Goal: Information Seeking & Learning: Learn about a topic

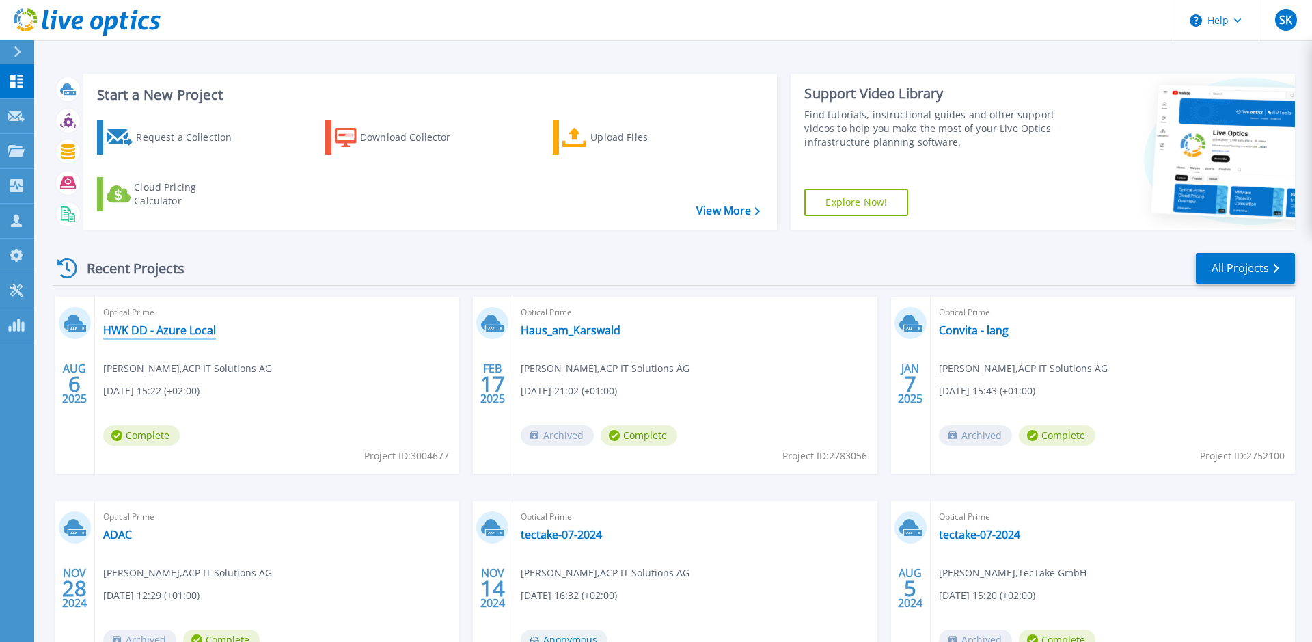
click at [193, 331] on link "HWK DD - Azure Local" at bounding box center [159, 330] width 113 height 14
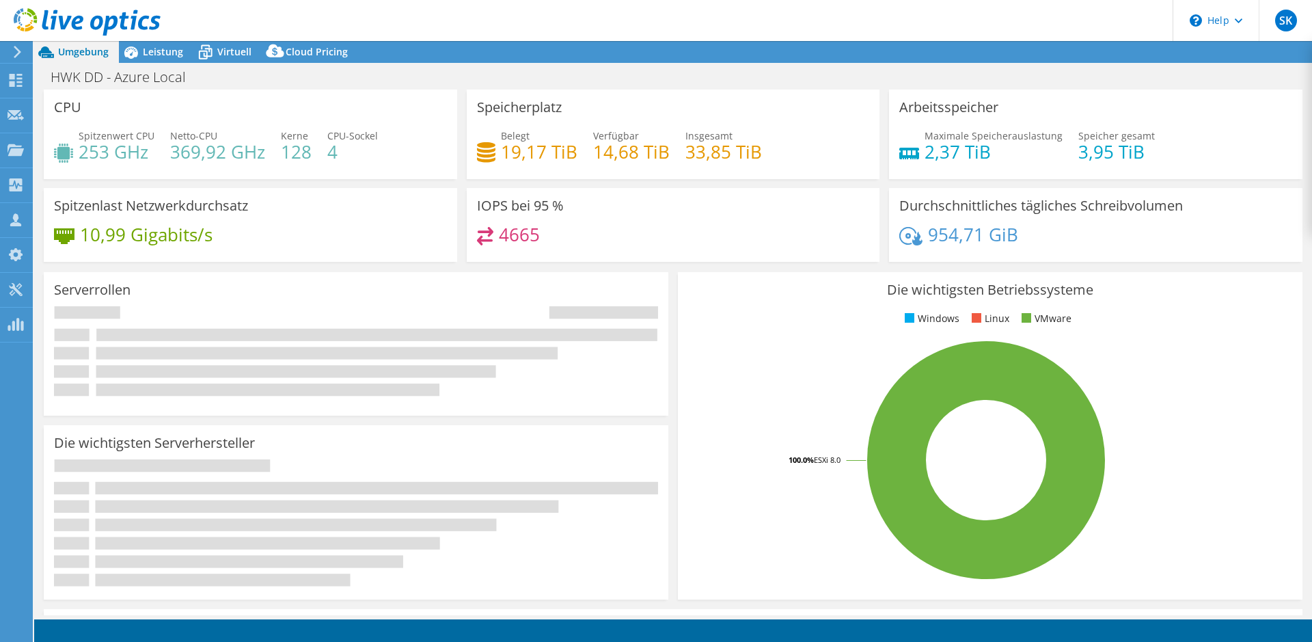
select select "USD"
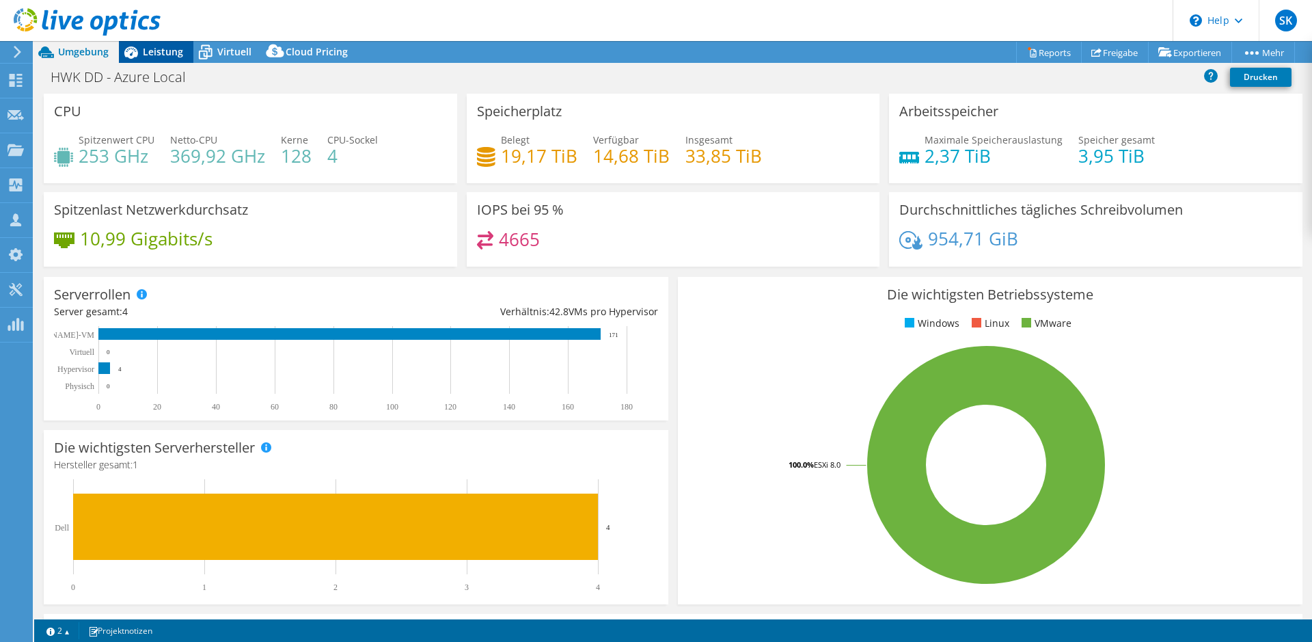
click at [154, 49] on span "Leistung" at bounding box center [163, 51] width 40 height 13
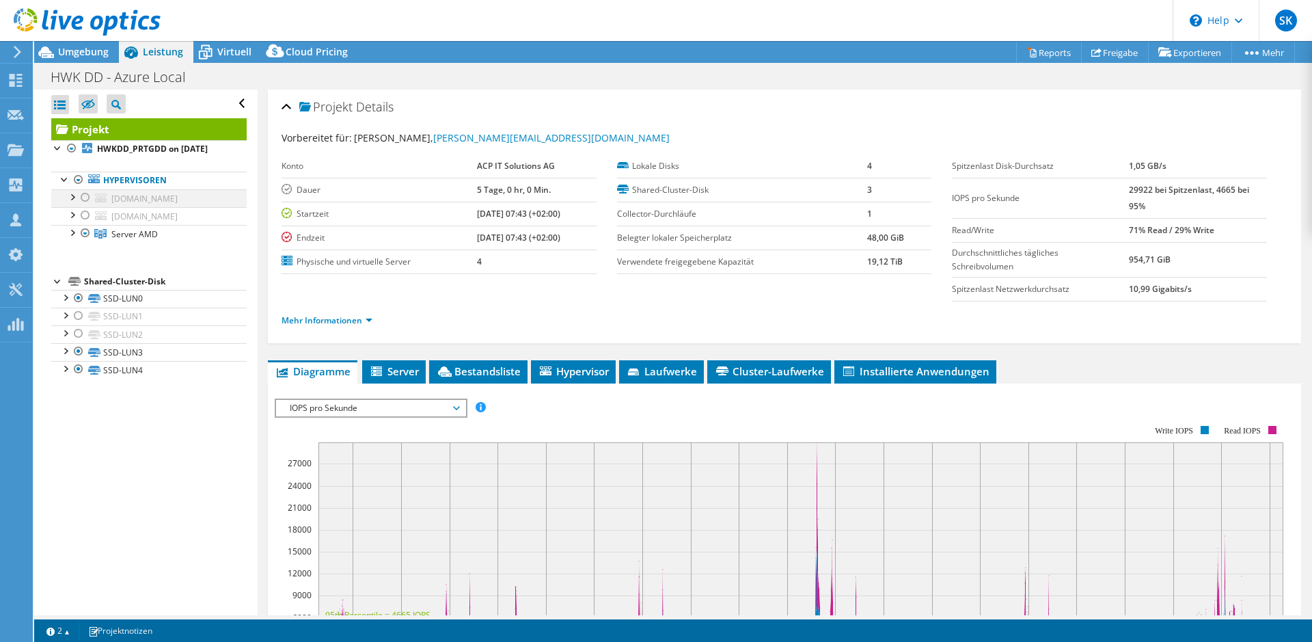
click at [86, 193] on div at bounding box center [86, 197] width 14 height 16
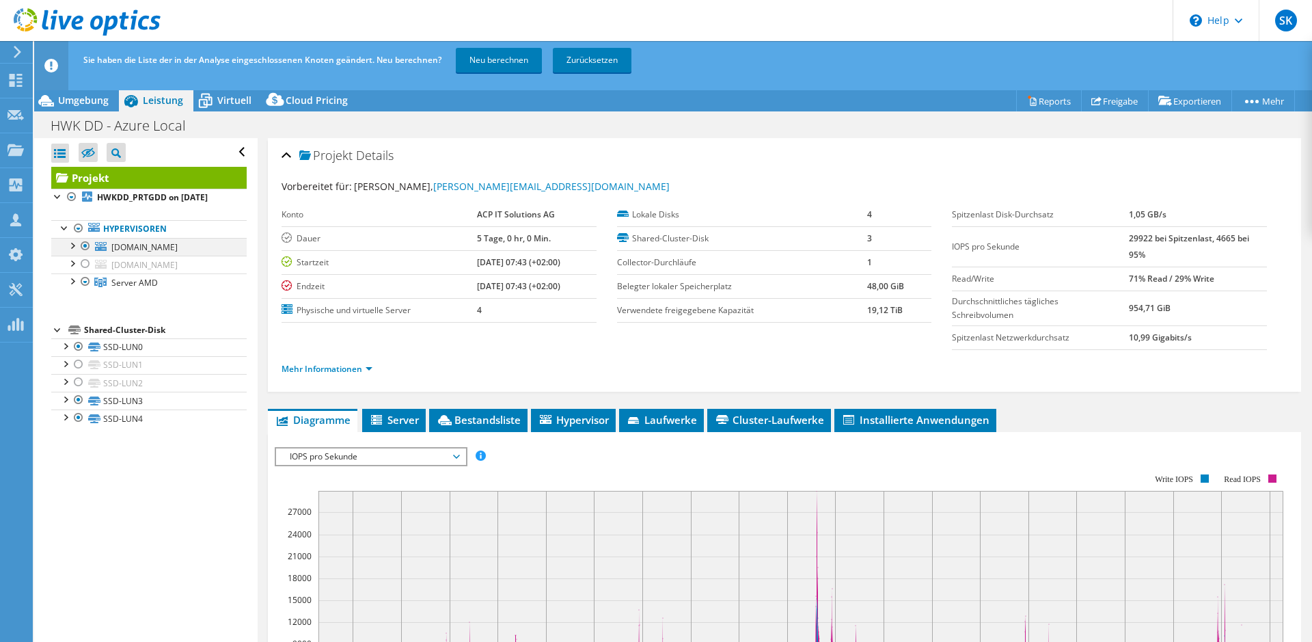
click at [74, 247] on div at bounding box center [72, 245] width 14 height 14
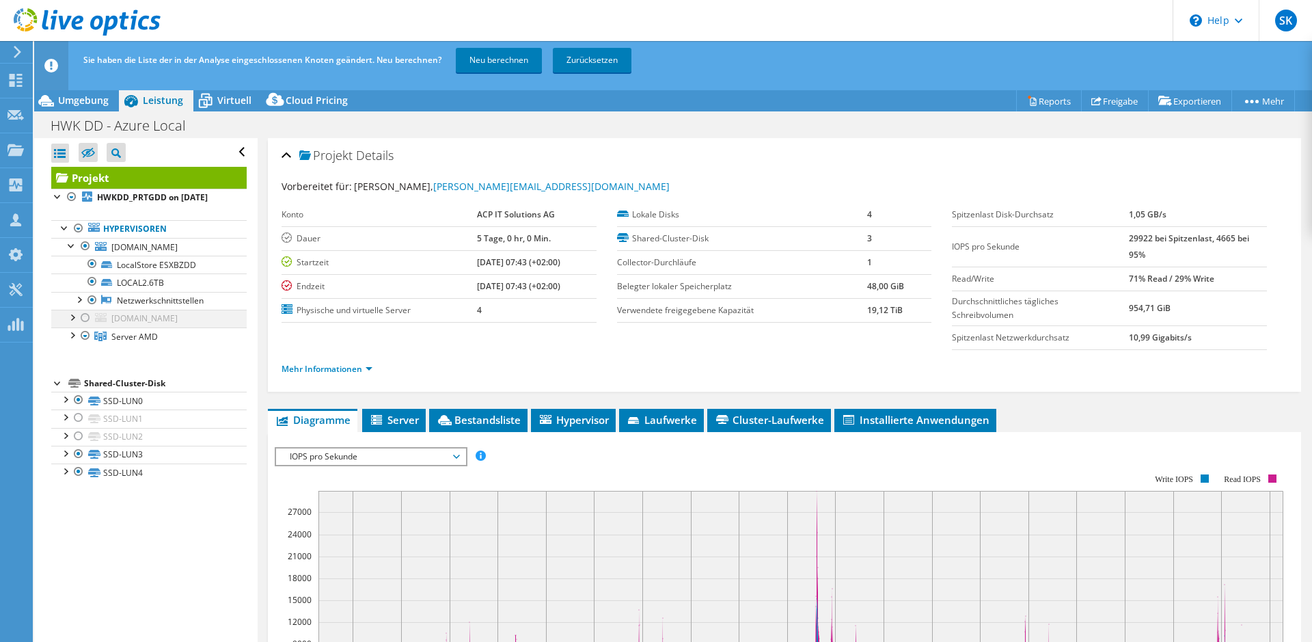
click at [82, 326] on div at bounding box center [86, 318] width 14 height 16
click at [69, 323] on div at bounding box center [72, 317] width 14 height 14
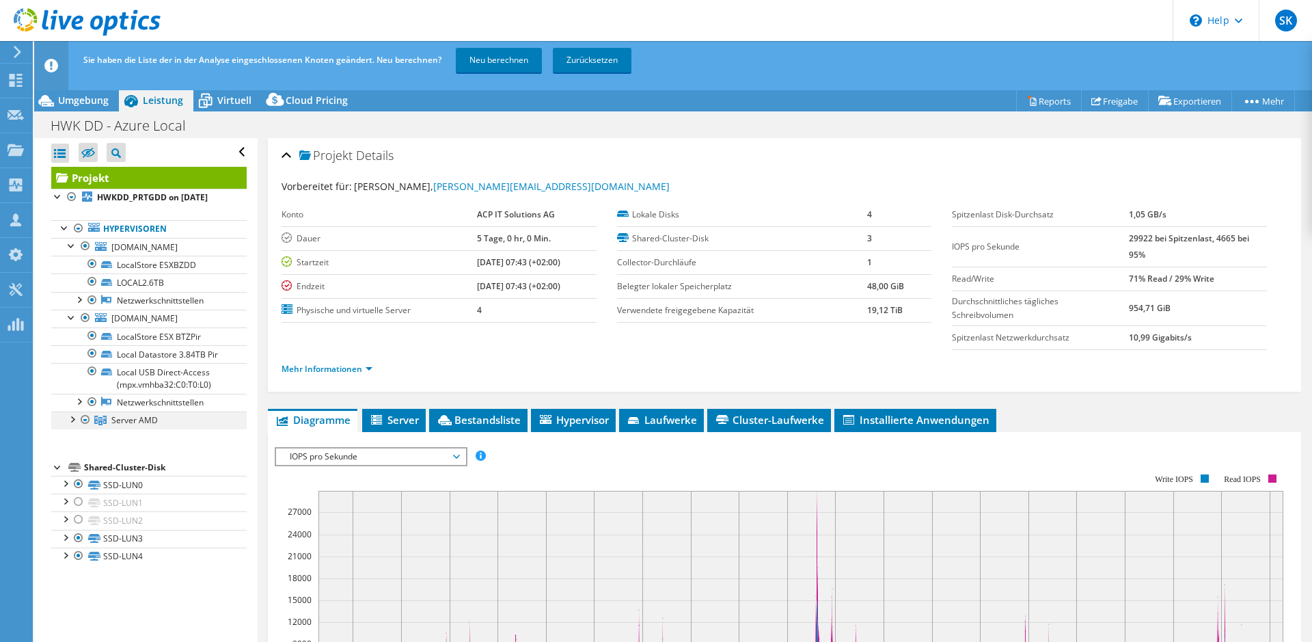
click at [77, 425] on div at bounding box center [72, 418] width 14 height 14
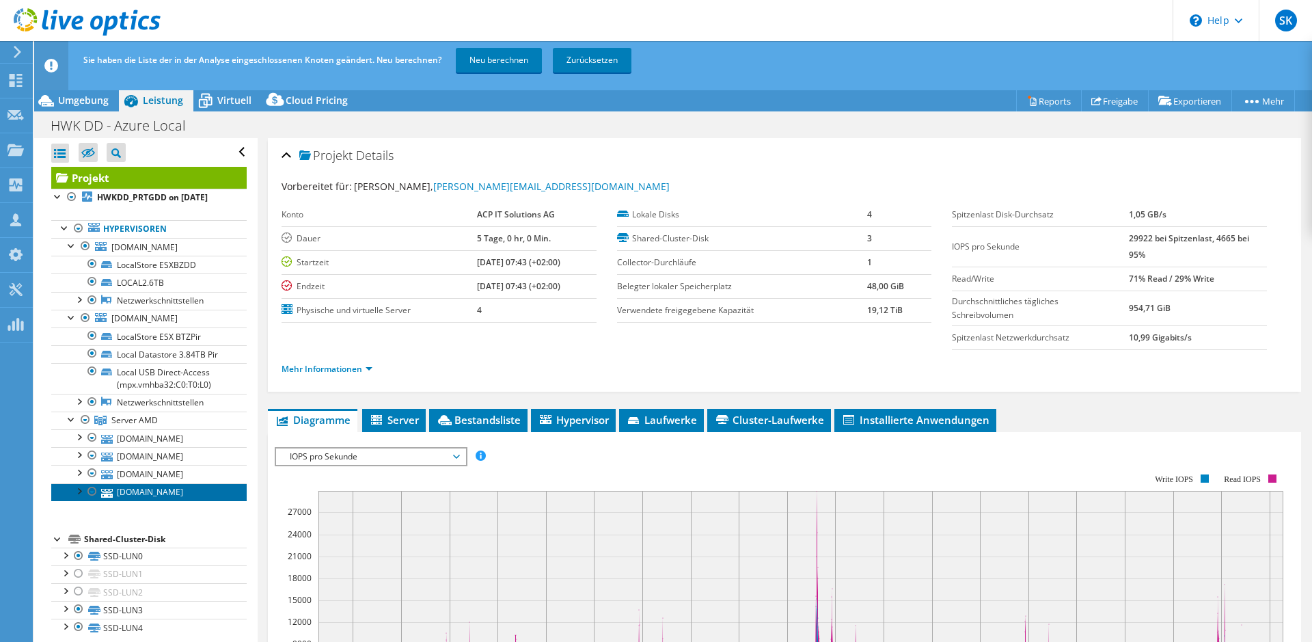
click at [160, 501] on link "[DOMAIN_NAME]" at bounding box center [148, 492] width 195 height 18
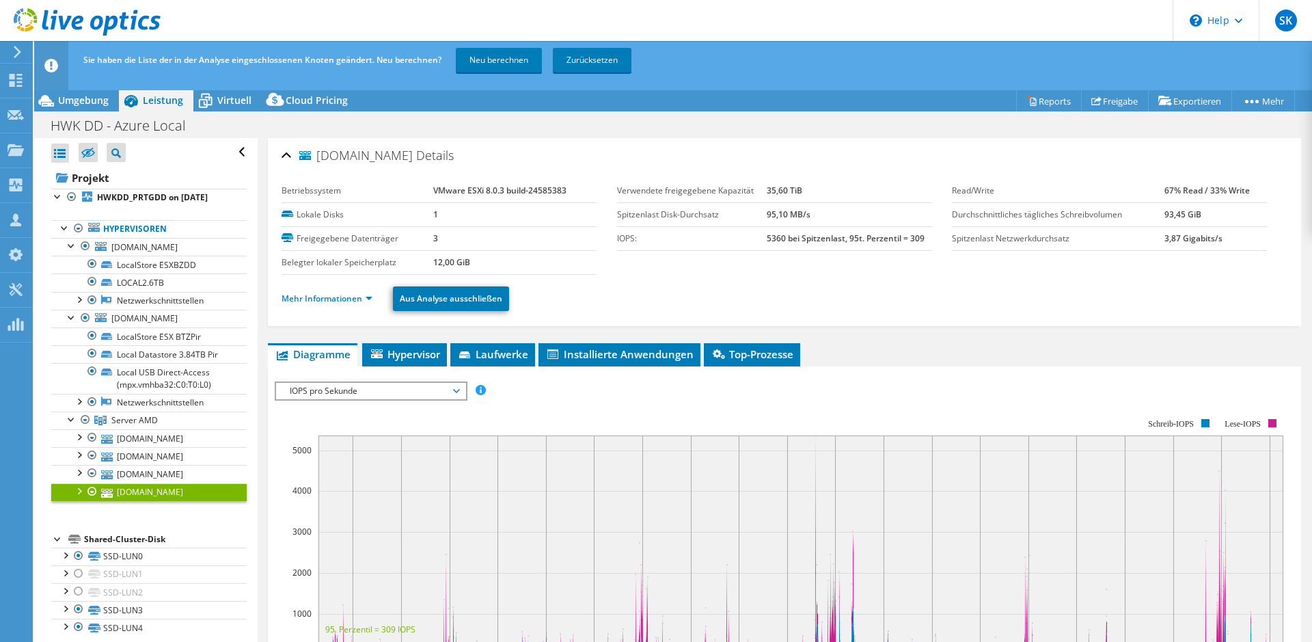
click at [75, 497] on div at bounding box center [79, 490] width 14 height 14
click at [77, 478] on div at bounding box center [79, 472] width 14 height 14
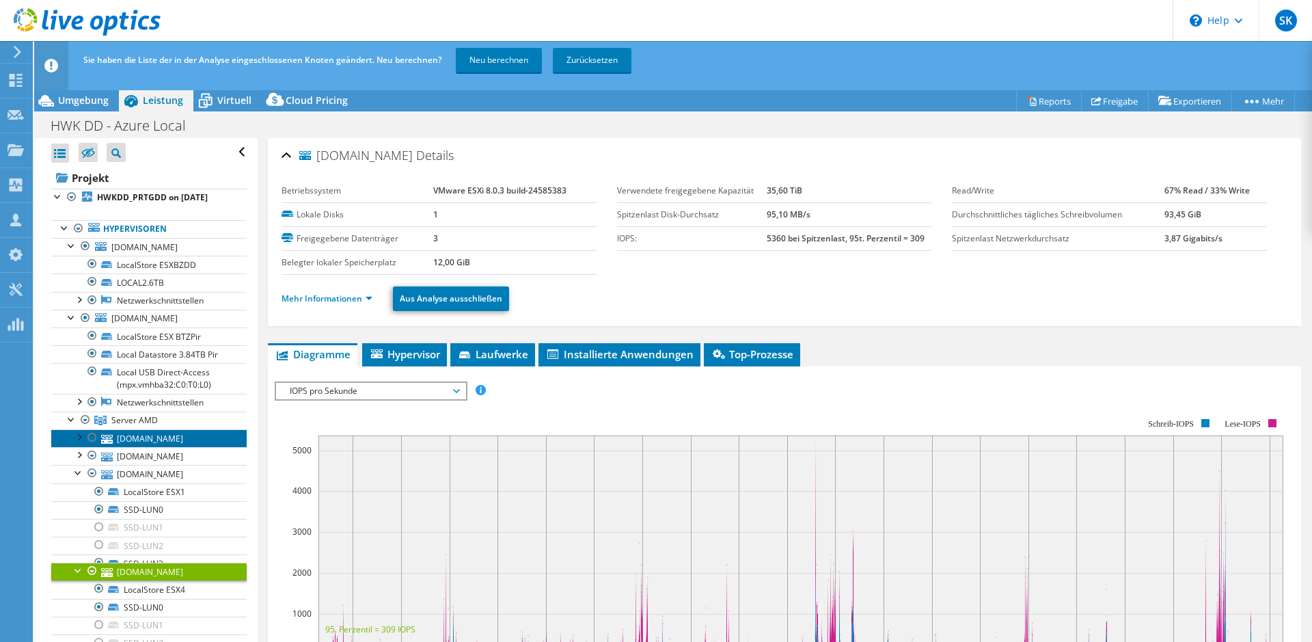
click at [74, 447] on link "[DOMAIN_NAME]" at bounding box center [148, 438] width 195 height 18
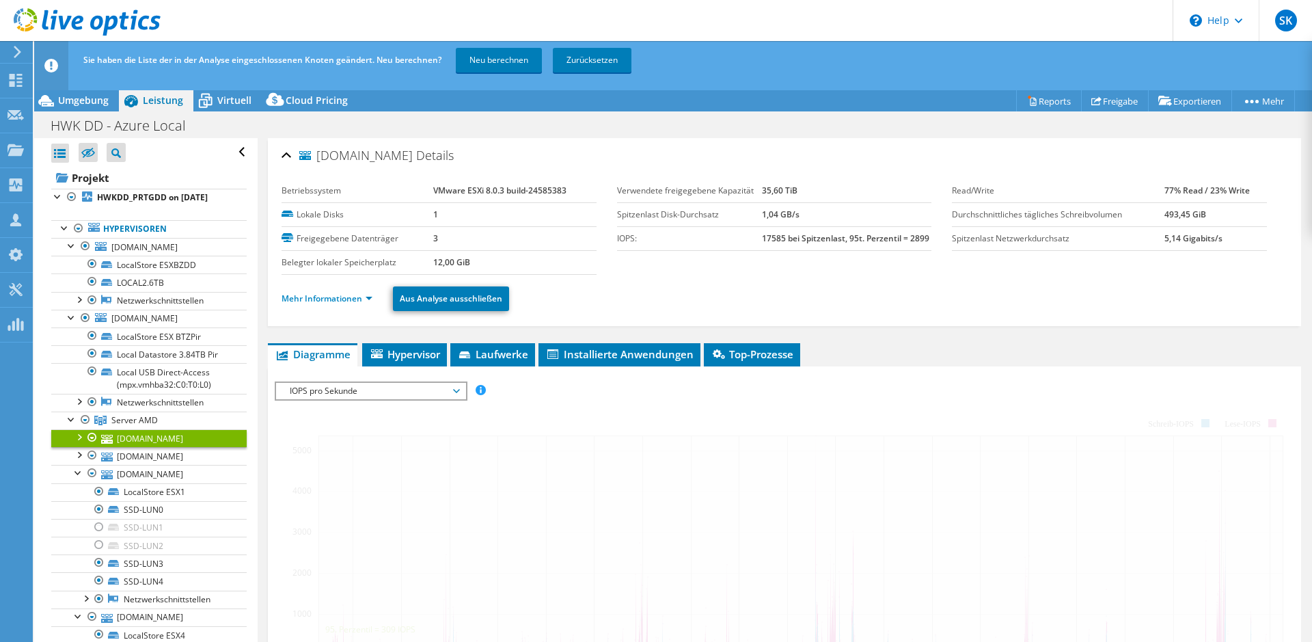
click at [79, 443] on div at bounding box center [79, 436] width 14 height 14
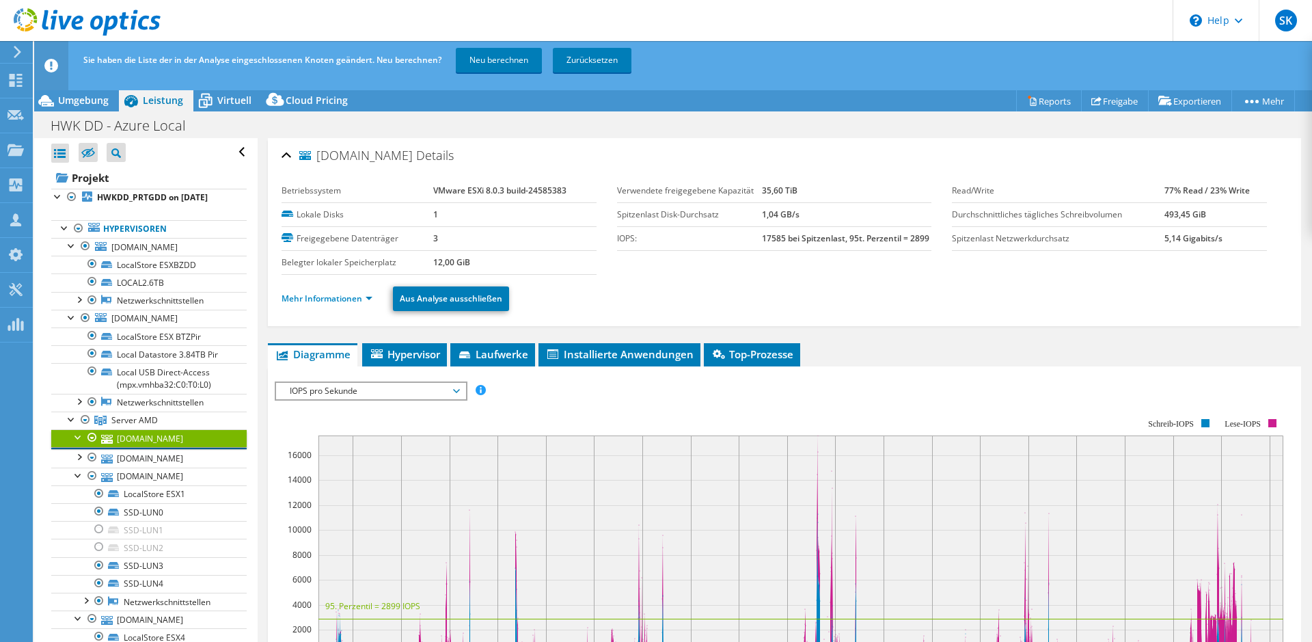
click at [81, 463] on link "LocalStore ESX3" at bounding box center [148, 456] width 195 height 18
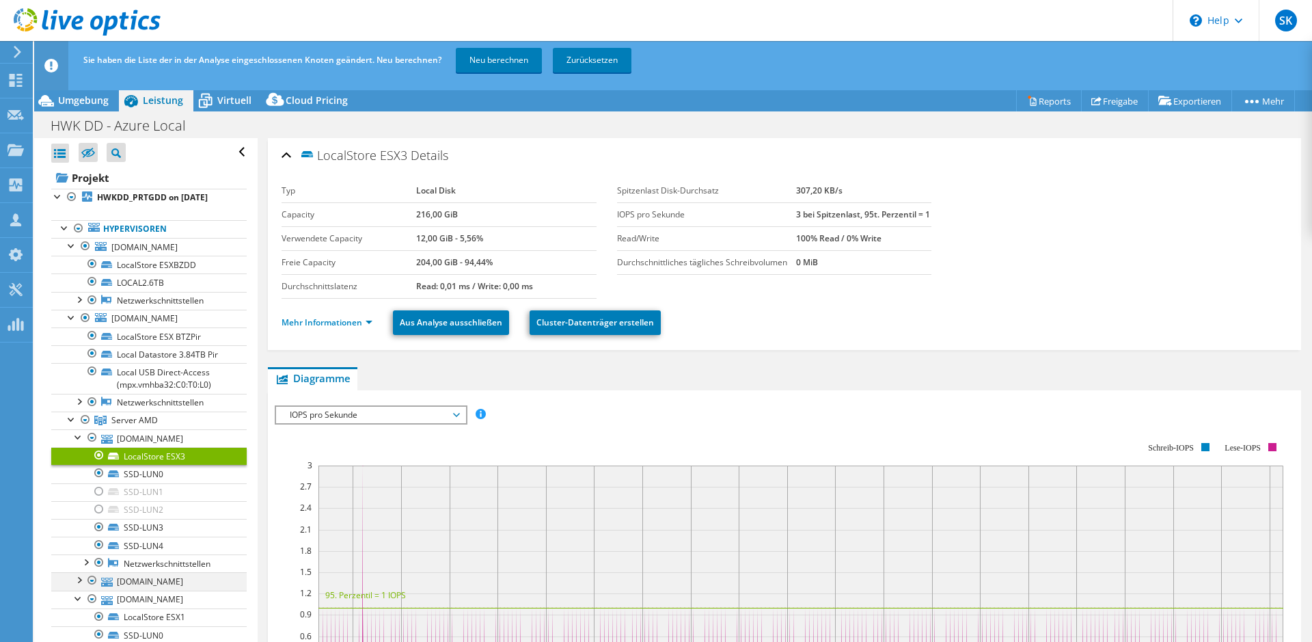
click at [84, 586] on div at bounding box center [79, 579] width 14 height 14
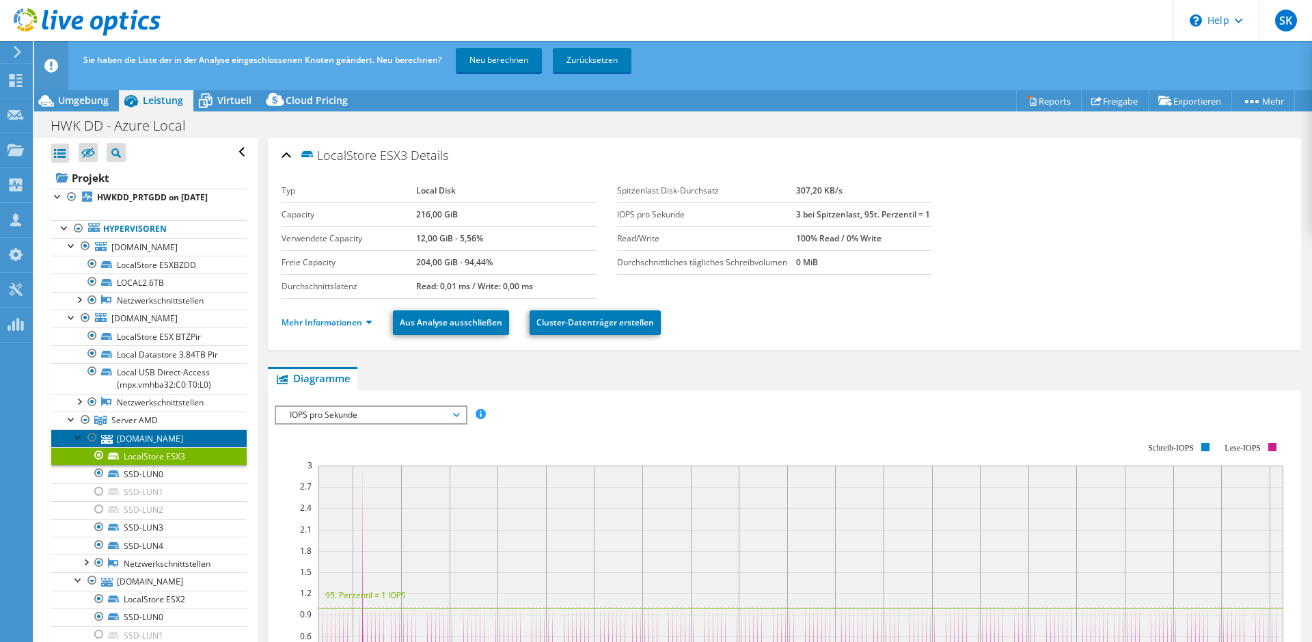
click at [179, 446] on link "[DOMAIN_NAME]" at bounding box center [148, 438] width 195 height 18
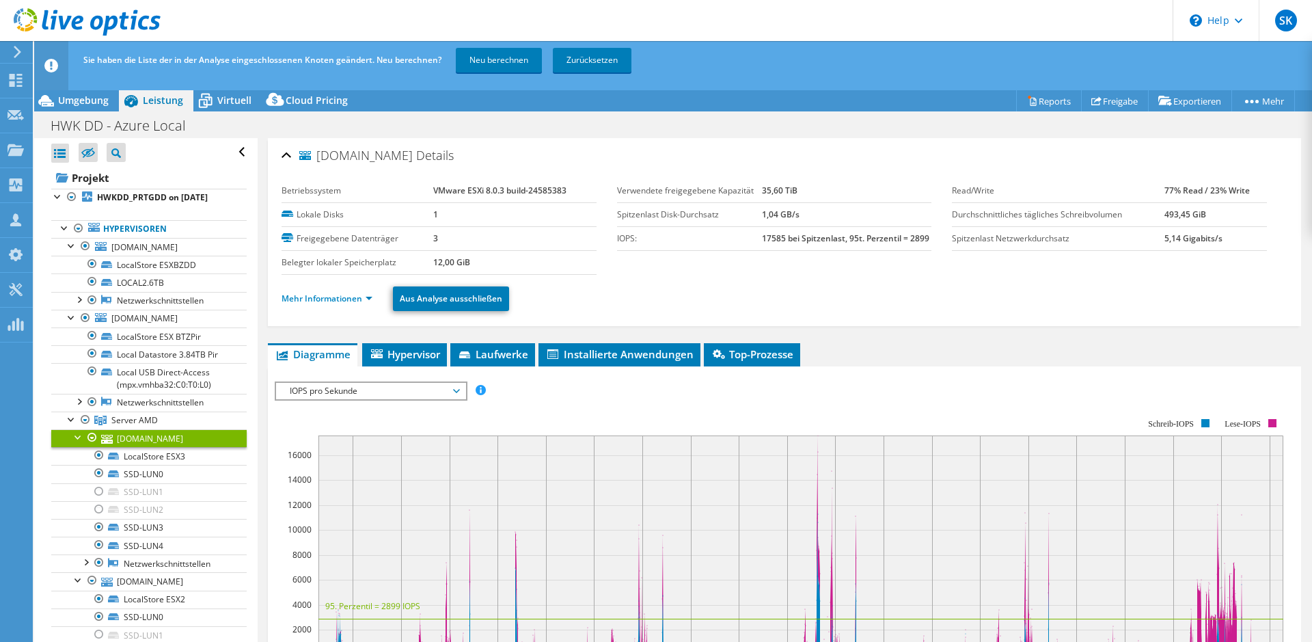
click at [384, 338] on div "[DOMAIN_NAME] Details Betriebssystem VMware ESXi 8.0.3 build-24585383 Lokale Di…" at bounding box center [785, 545] width 1054 height 815
click at [390, 349] on span "Hypervisor" at bounding box center [404, 354] width 71 height 14
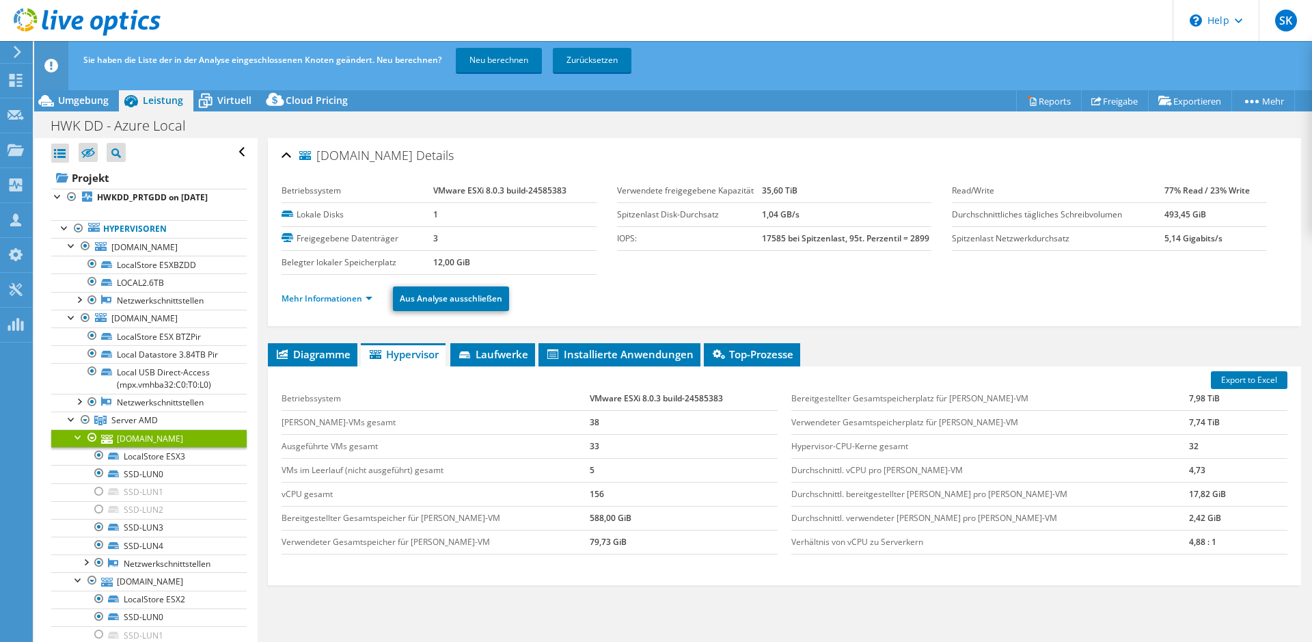
scroll to position [44, 0]
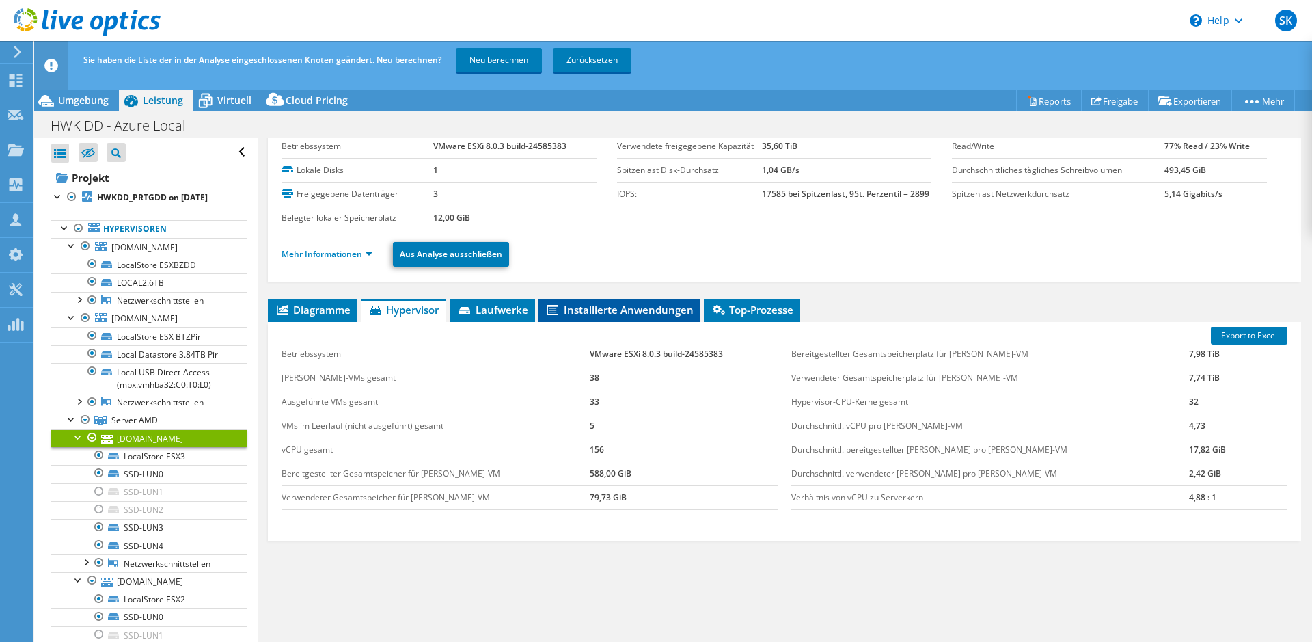
click at [608, 302] on li "Installierte Anwendungen" at bounding box center [619, 310] width 162 height 23
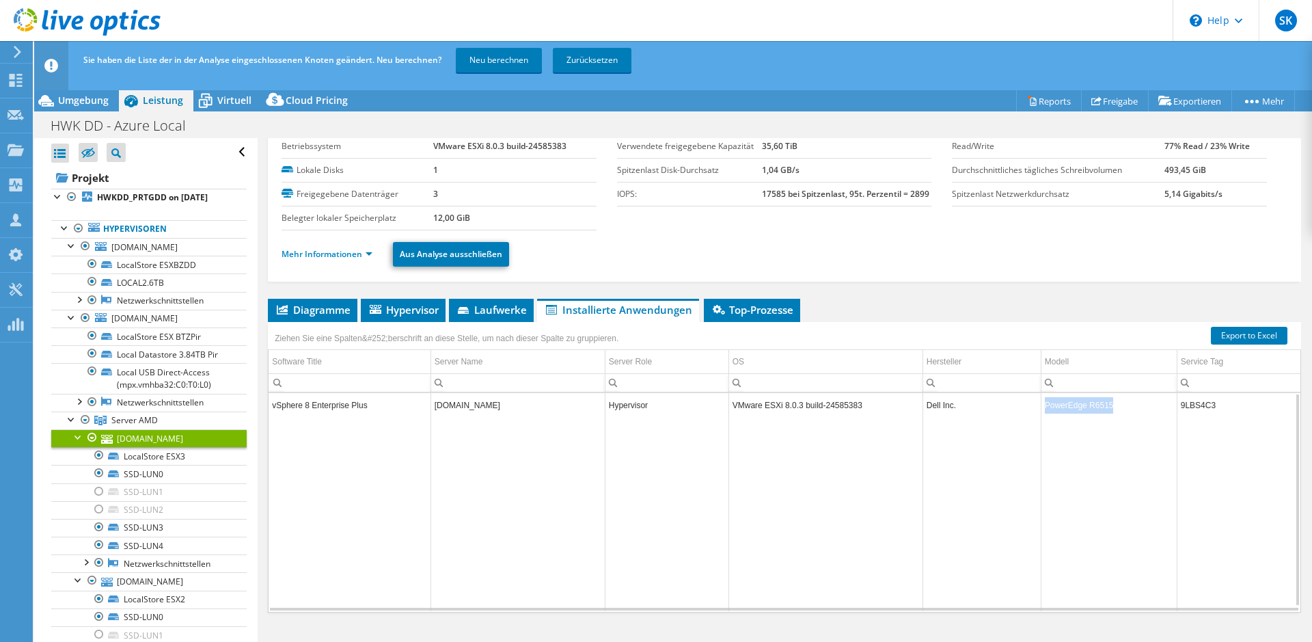
click at [1037, 403] on tr "vSphere 8 Enterprise Plus [DOMAIN_NAME] Hypervisor VMware ESXi 8.0.3 build-2458…" at bounding box center [785, 405] width 1033 height 24
click at [843, 303] on ul "Diagramme Server Bestandsliste Hypervisor Laufwerke Cluster-Laufwerke Installie…" at bounding box center [784, 310] width 1033 height 23
click at [735, 314] on span "Top-Prozesse" at bounding box center [752, 310] width 83 height 14
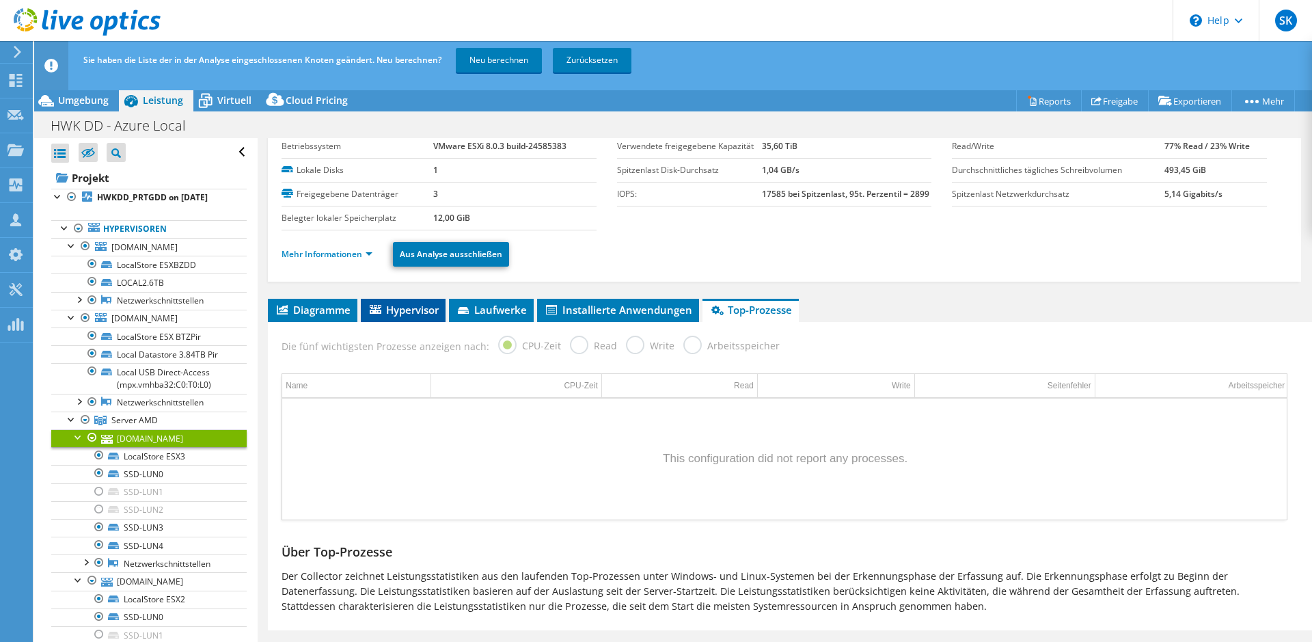
click at [371, 314] on span "Hypervisor" at bounding box center [403, 310] width 71 height 14
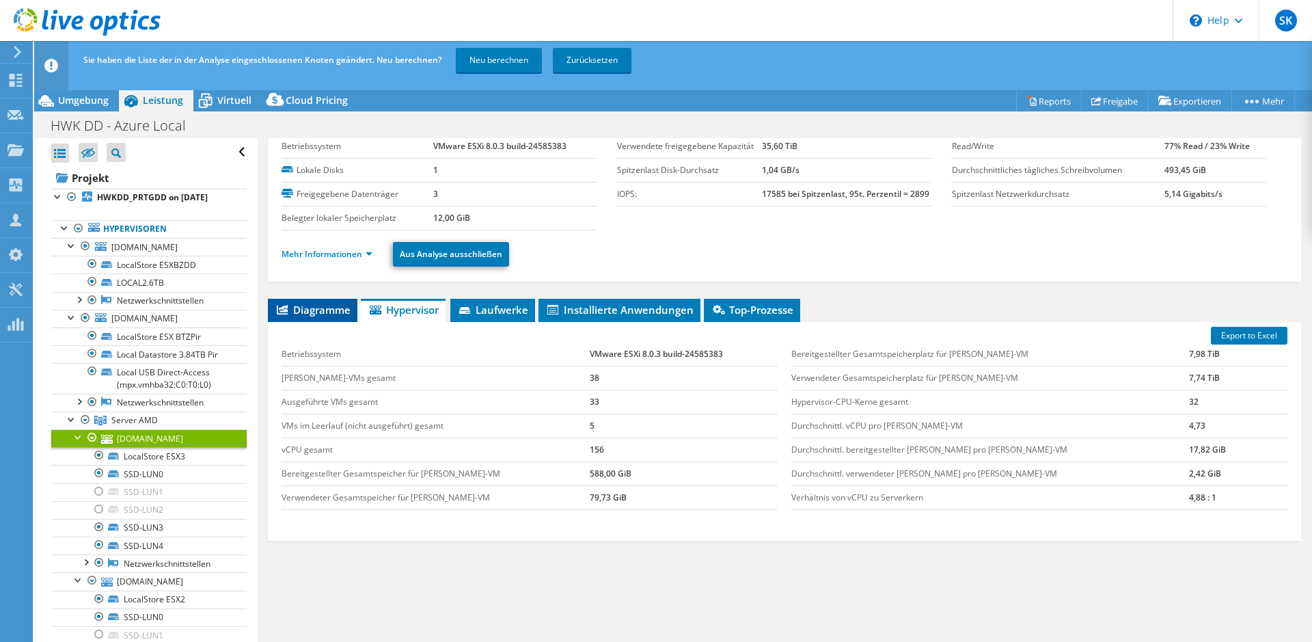
click at [284, 310] on icon at bounding box center [282, 310] width 11 height 10
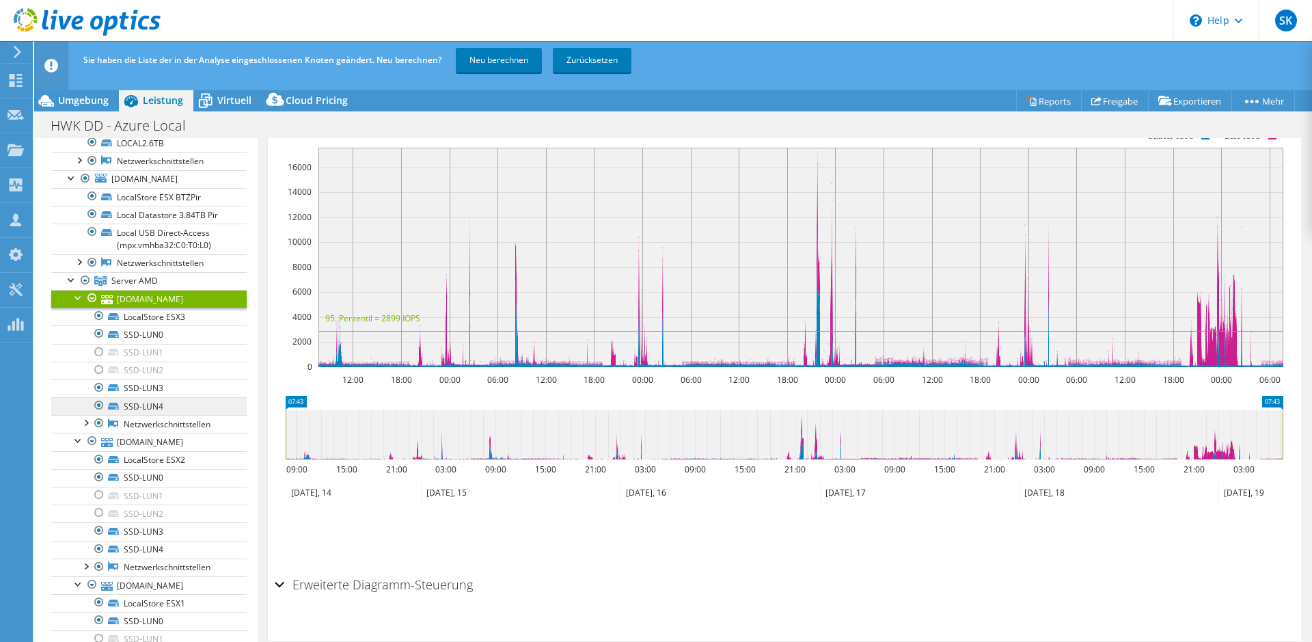
scroll to position [209, 0]
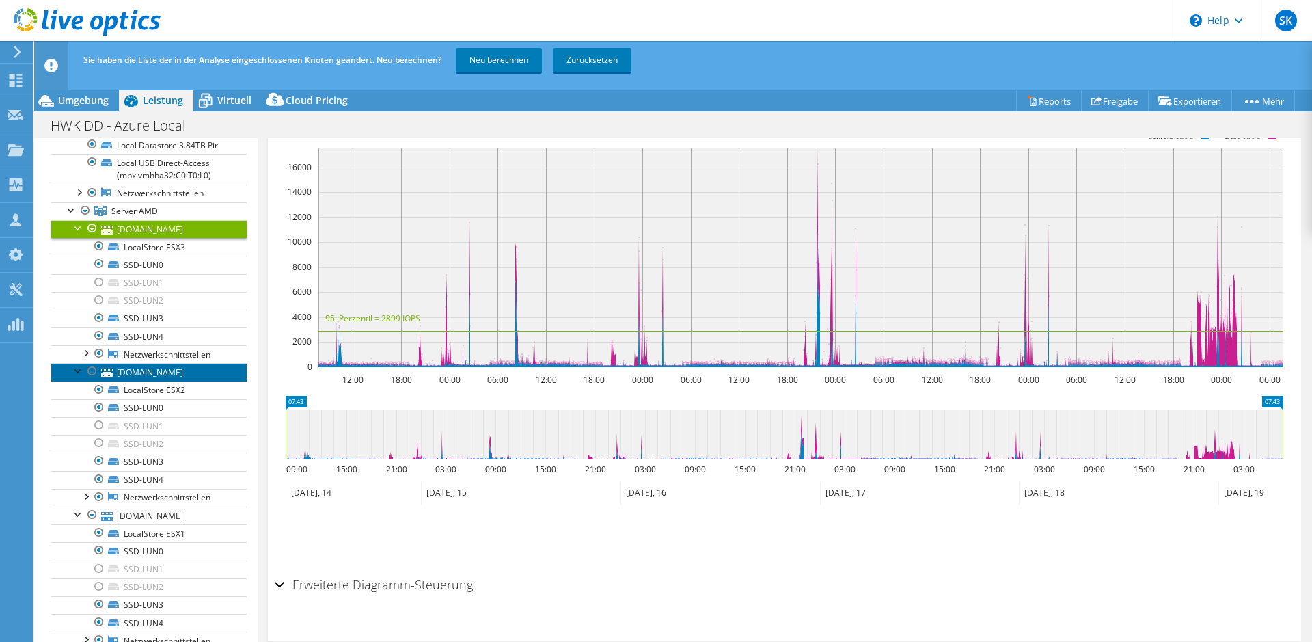
click at [192, 381] on link "[DOMAIN_NAME]" at bounding box center [148, 372] width 195 height 18
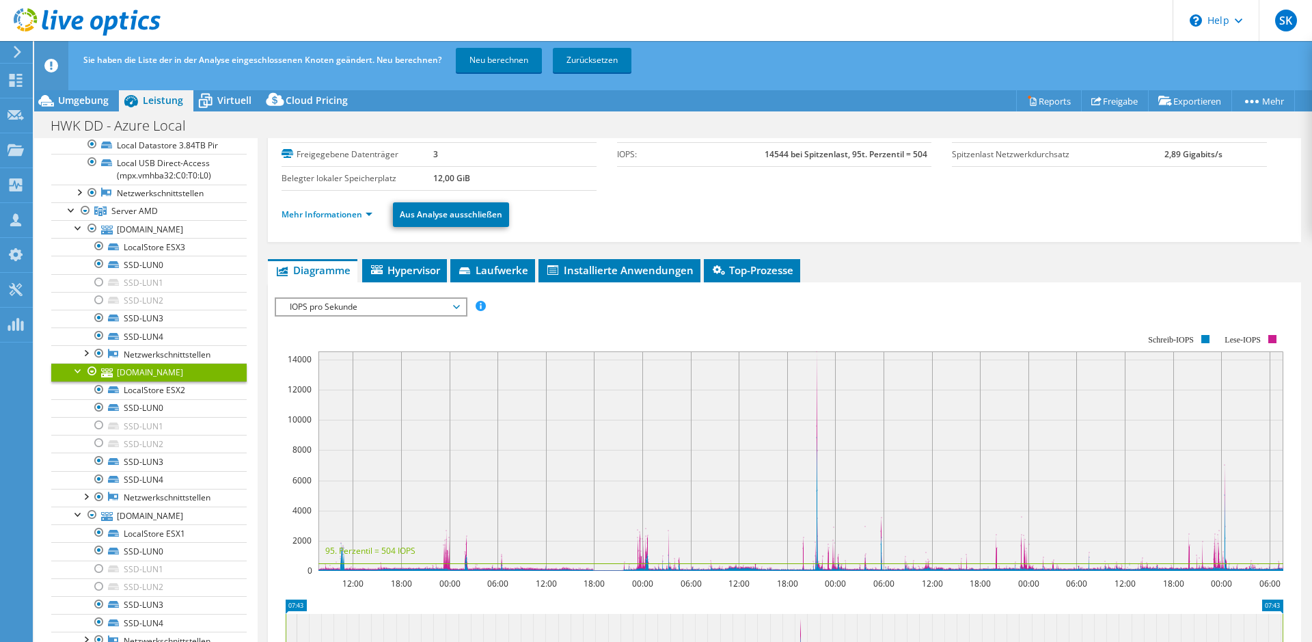
scroll to position [0, 0]
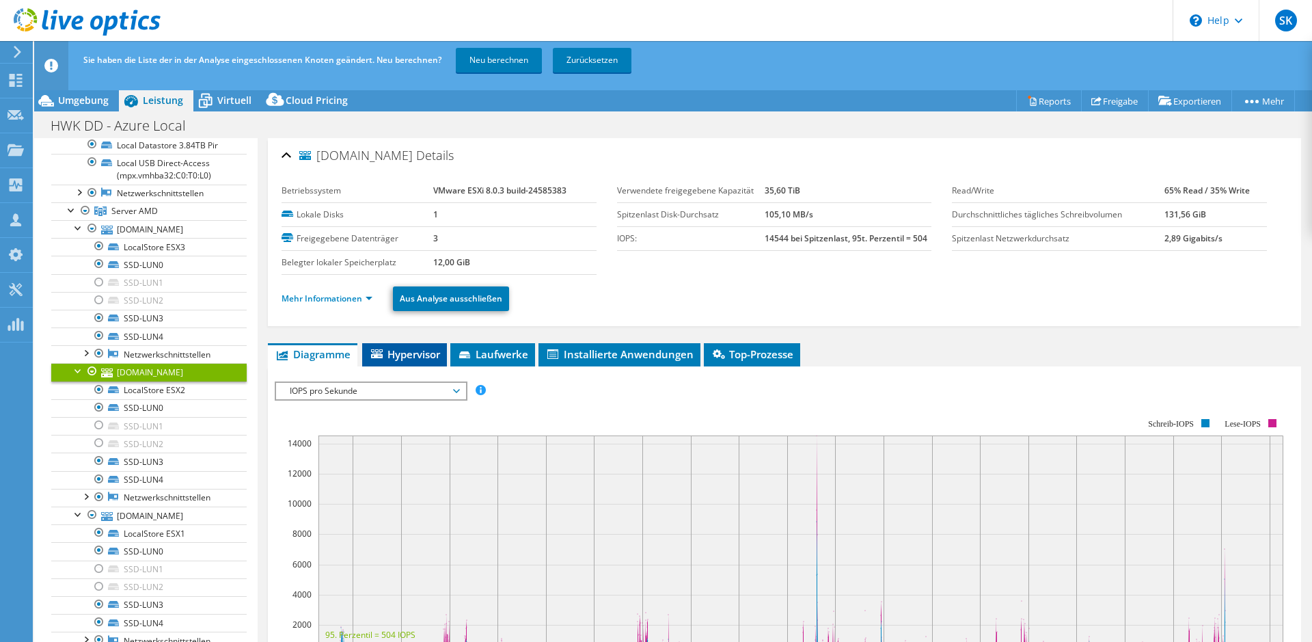
click at [398, 359] on span "Hypervisor" at bounding box center [404, 354] width 71 height 14
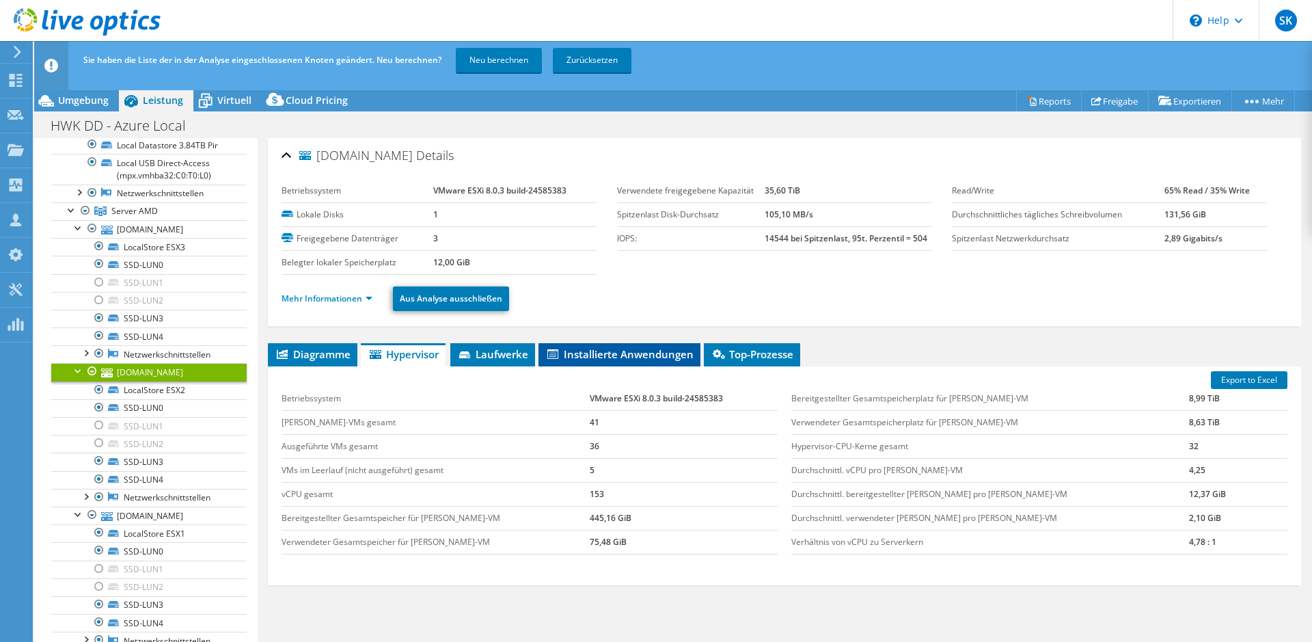
click at [619, 353] on span "Installierte Anwendungen" at bounding box center [619, 354] width 148 height 14
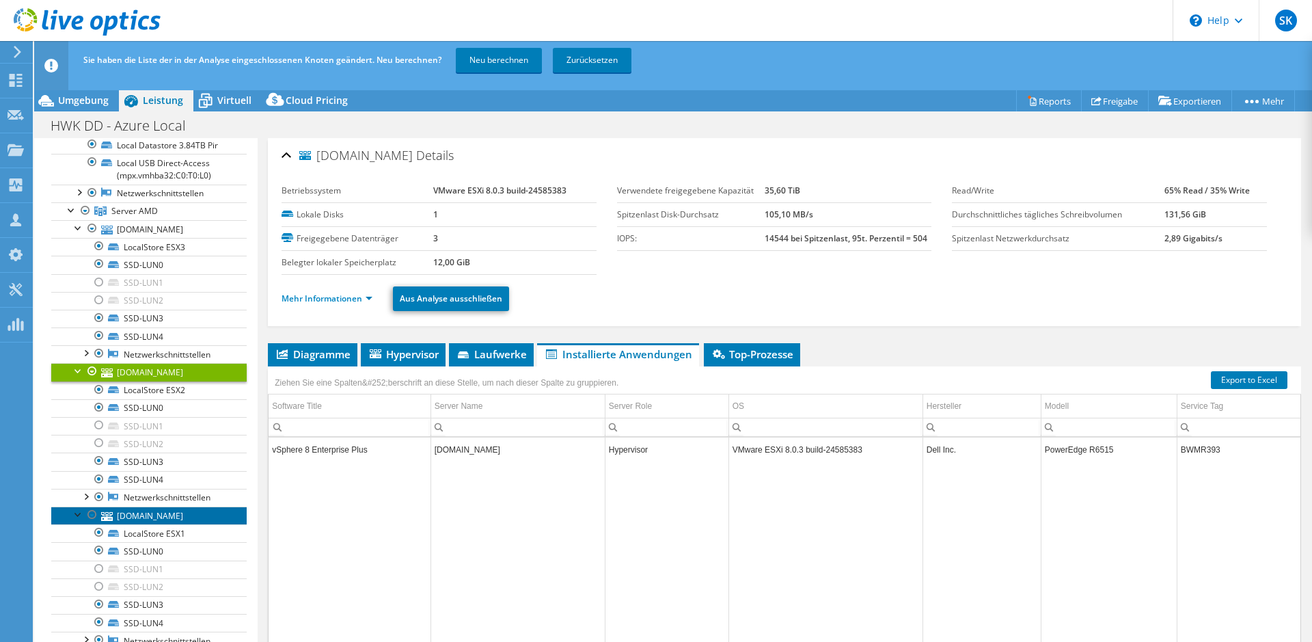
click at [173, 524] on link "[DOMAIN_NAME]" at bounding box center [148, 515] width 195 height 18
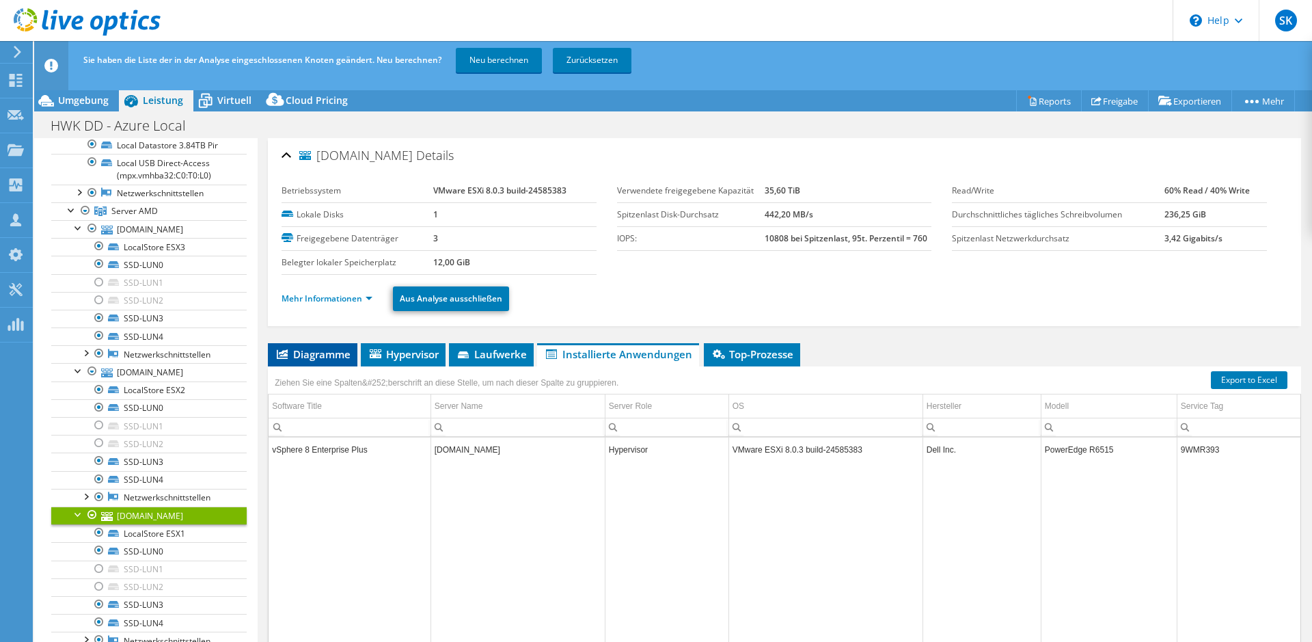
click at [320, 355] on span "Diagramme" at bounding box center [313, 354] width 76 height 14
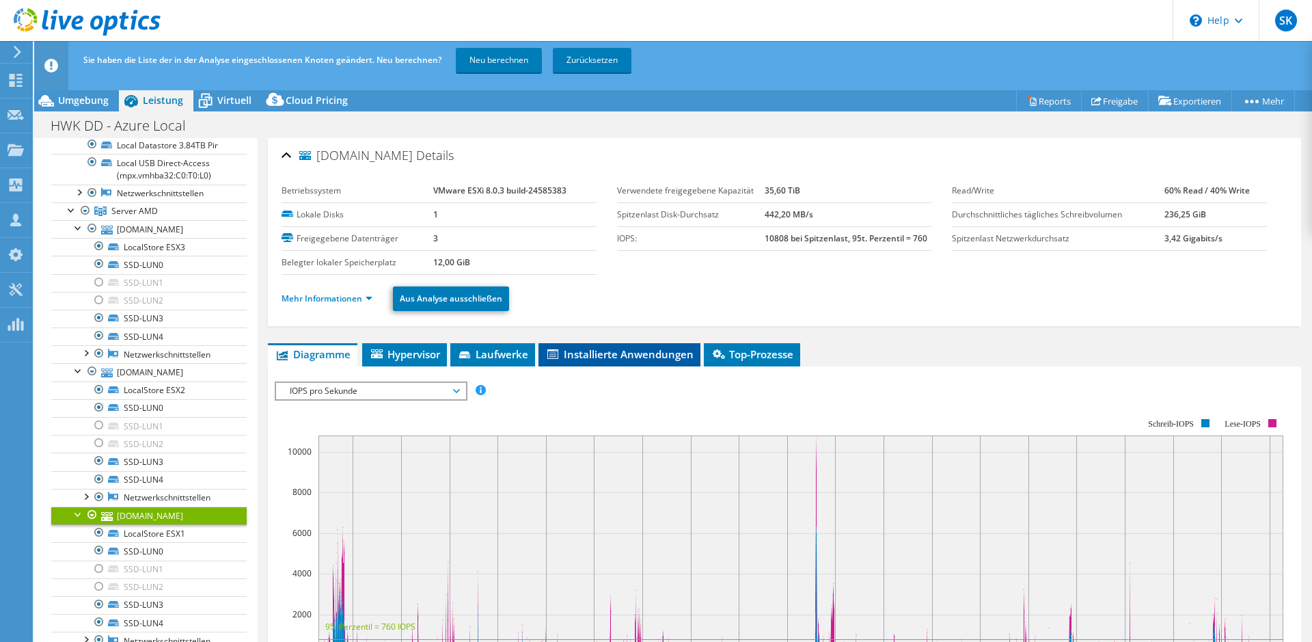
click at [578, 351] on span "Installierte Anwendungen" at bounding box center [619, 354] width 148 height 14
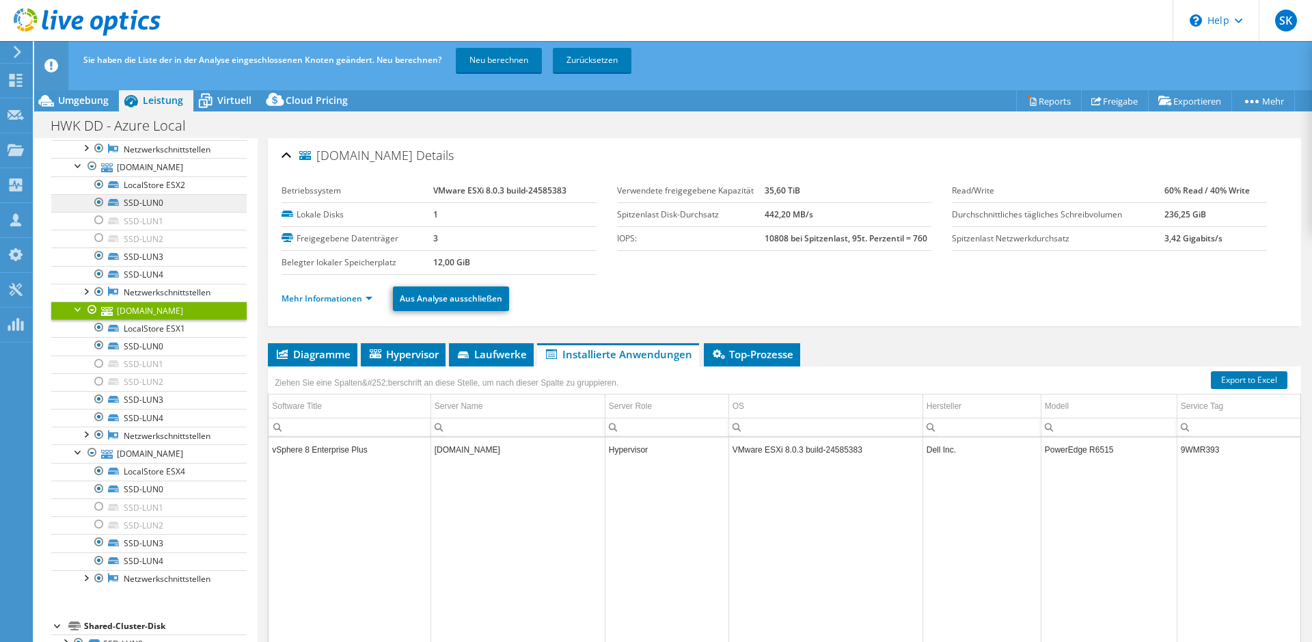
scroll to position [418, 0]
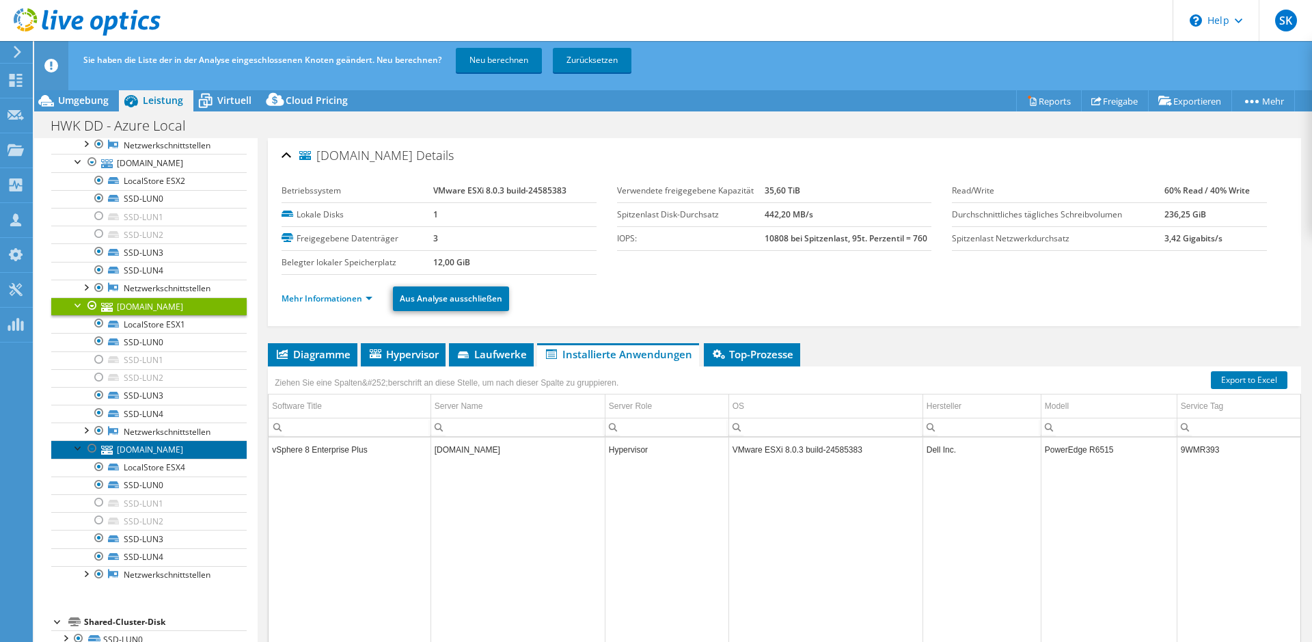
click at [186, 458] on link "[DOMAIN_NAME]" at bounding box center [148, 449] width 195 height 18
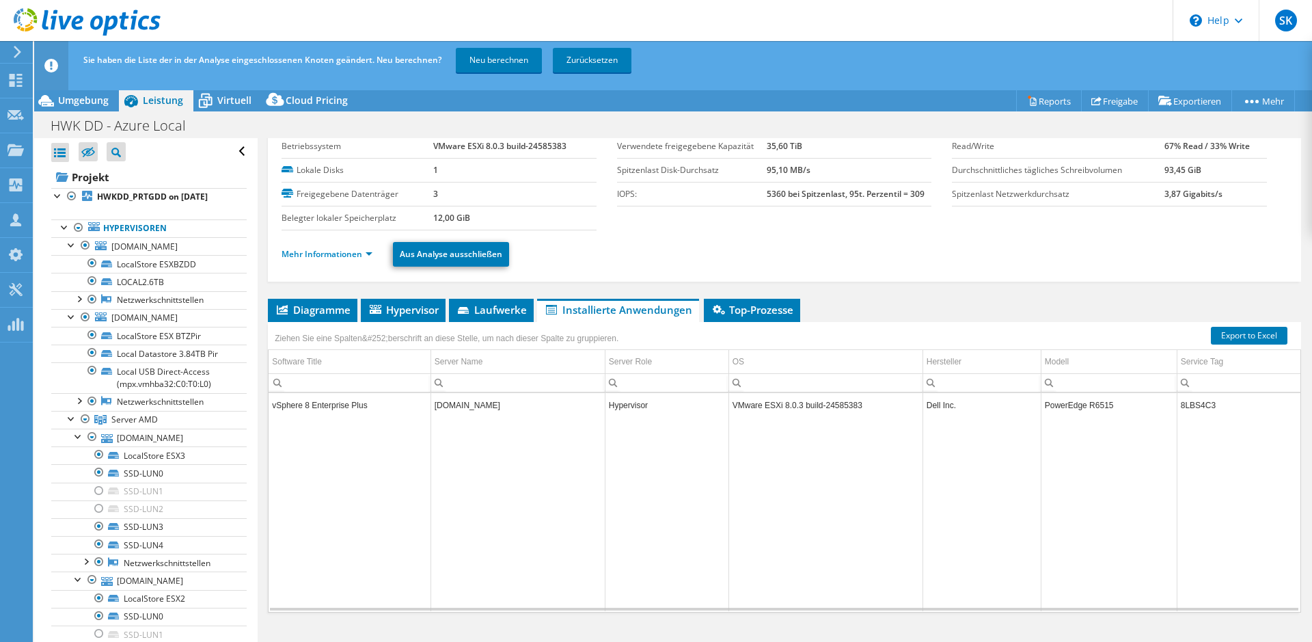
scroll to position [0, 0]
click at [174, 247] on span "[DOMAIN_NAME]" at bounding box center [144, 247] width 66 height 12
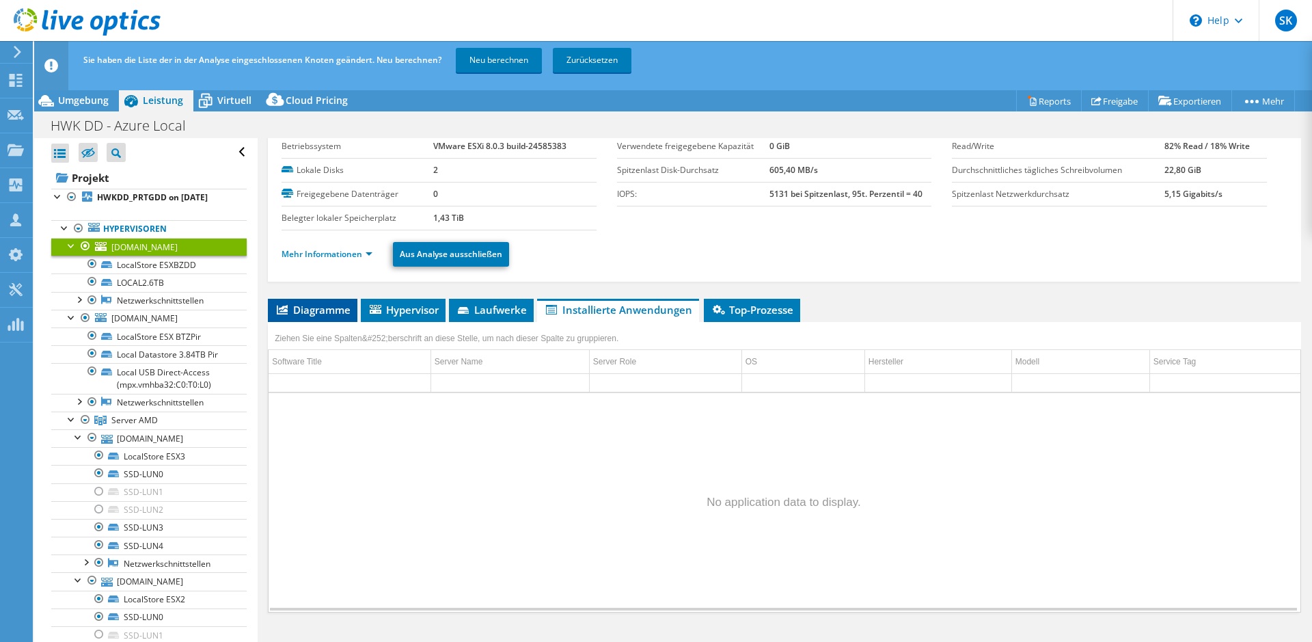
click at [335, 312] on span "Diagramme" at bounding box center [313, 310] width 76 height 14
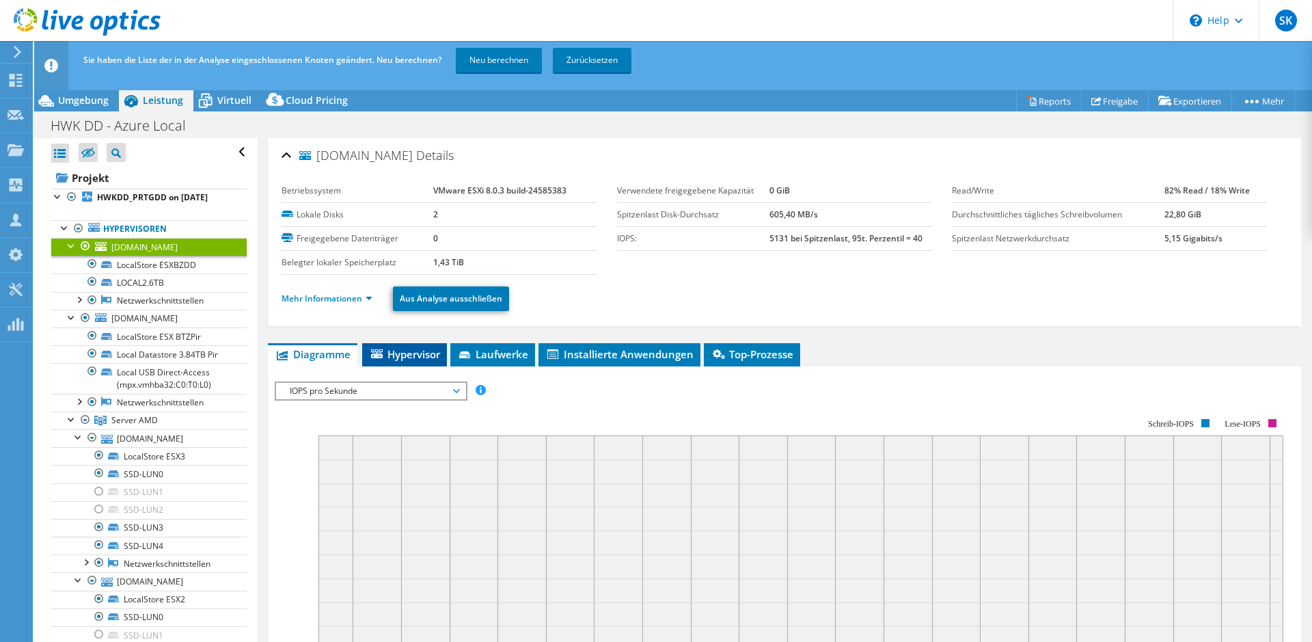
click at [372, 353] on span "Hypervisor" at bounding box center [404, 354] width 71 height 14
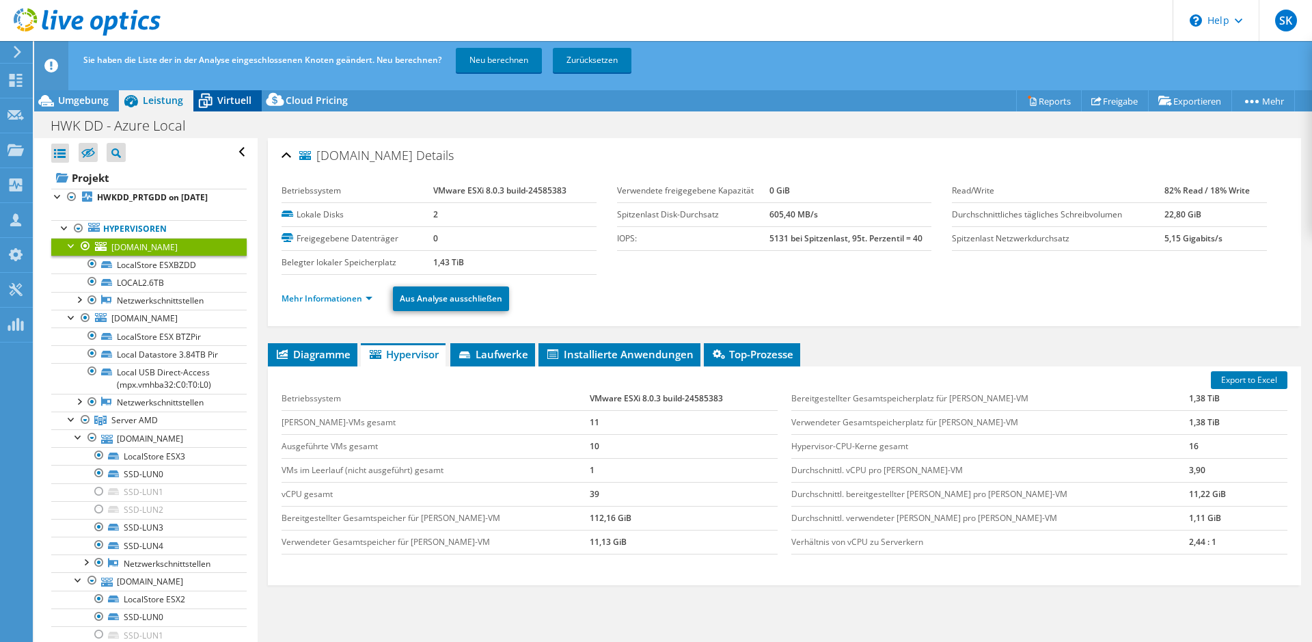
click at [223, 98] on span "Virtuell" at bounding box center [234, 100] width 34 height 13
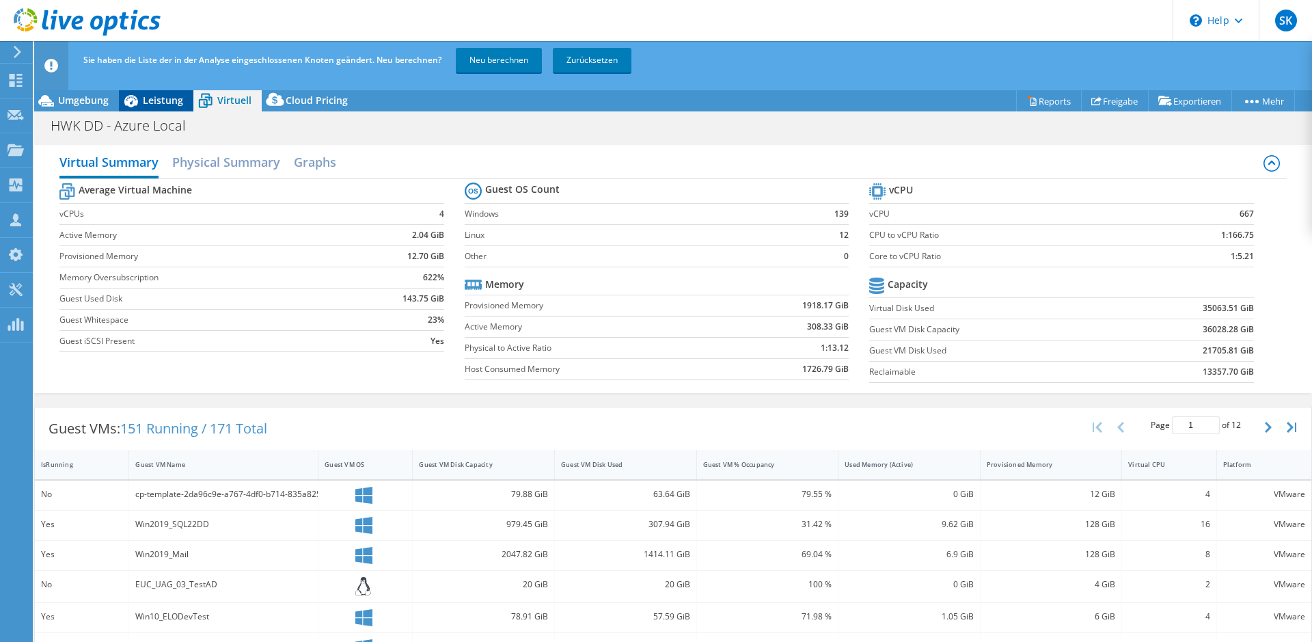
click at [163, 100] on span "Leistung" at bounding box center [163, 100] width 40 height 13
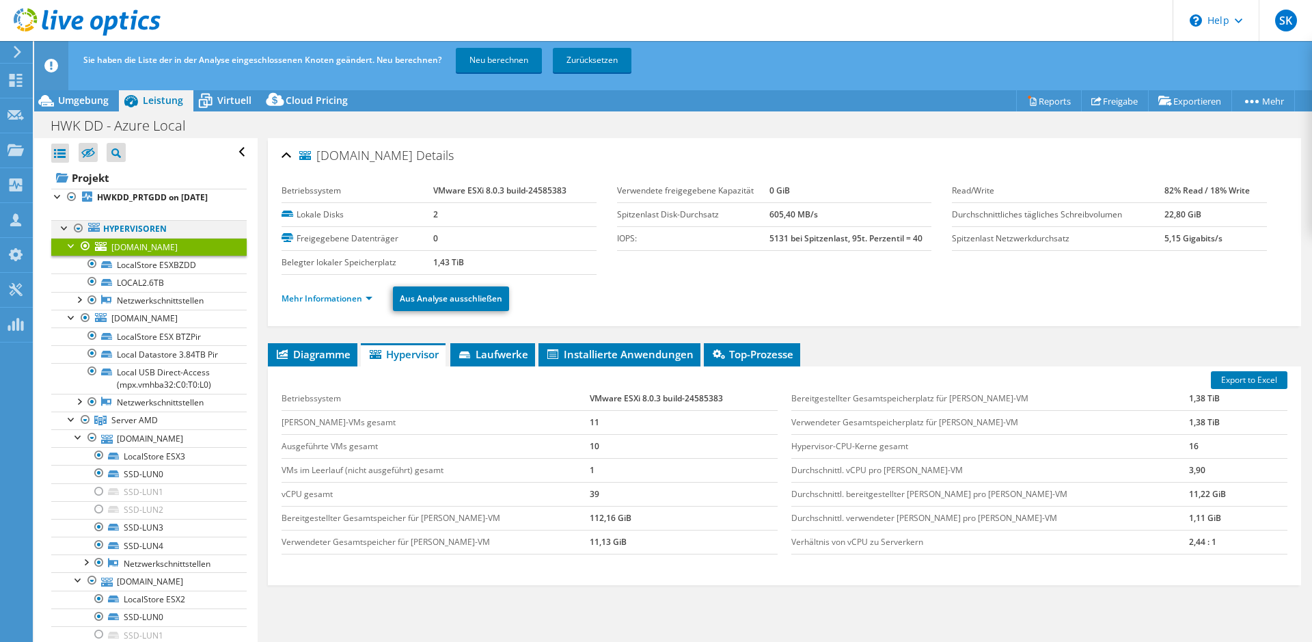
click at [64, 225] on div at bounding box center [65, 227] width 14 height 14
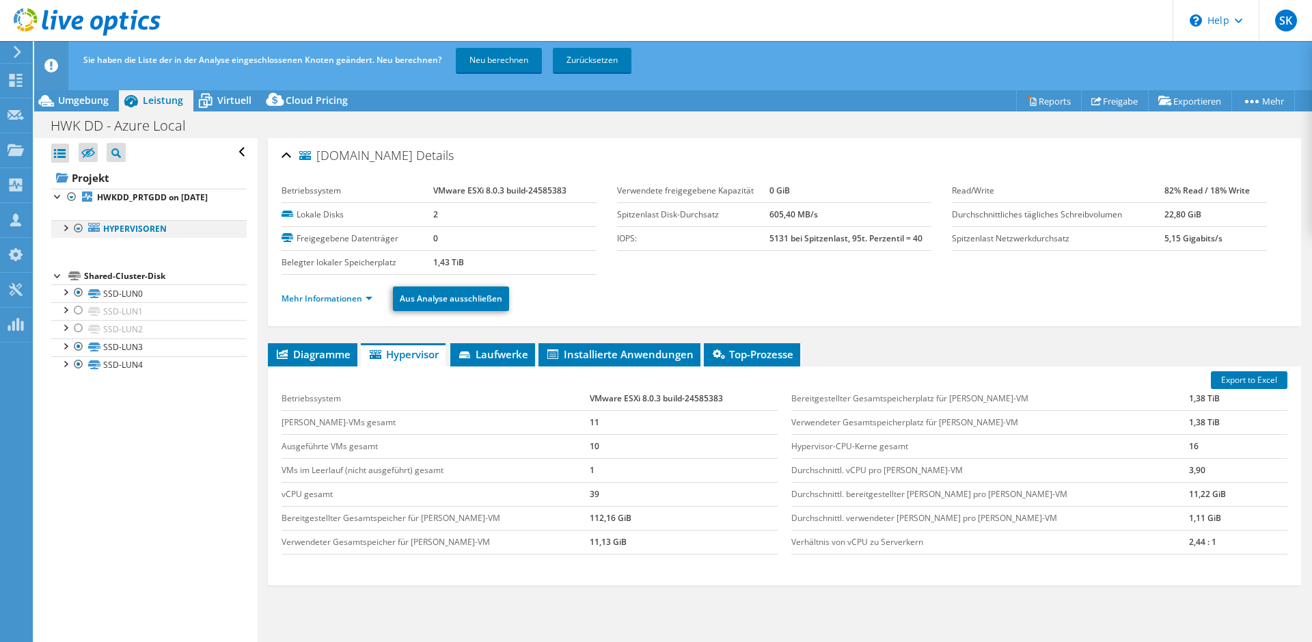
click at [65, 230] on div at bounding box center [65, 227] width 14 height 14
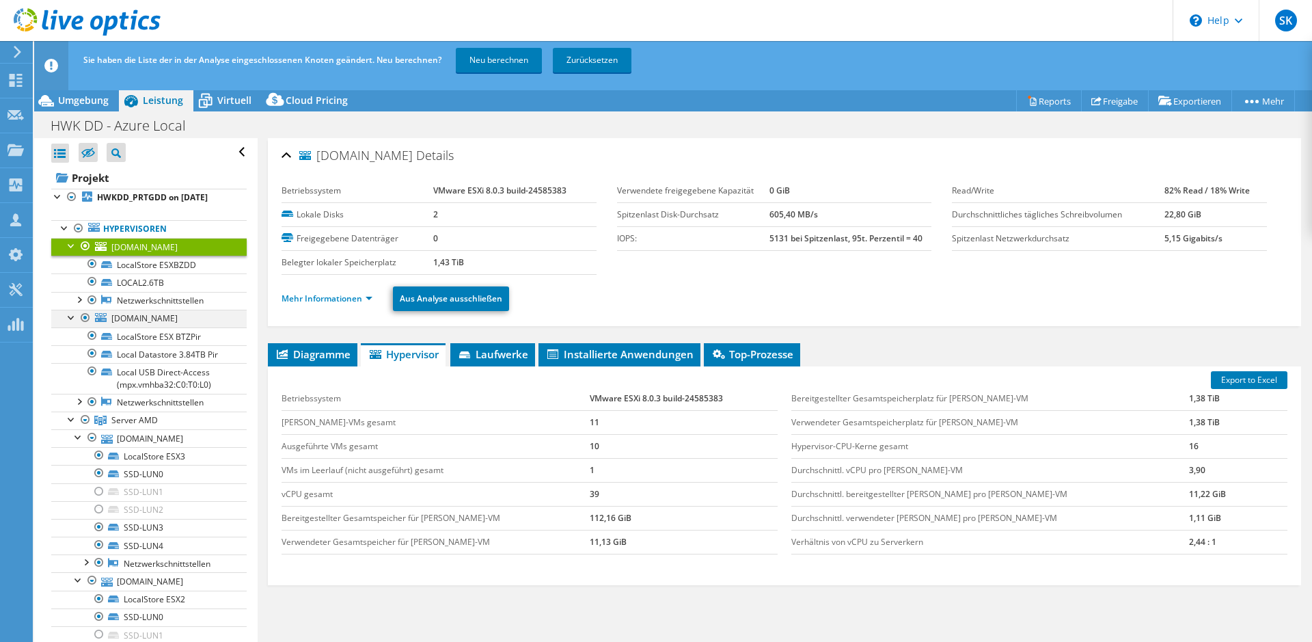
click at [68, 323] on div at bounding box center [72, 317] width 14 height 14
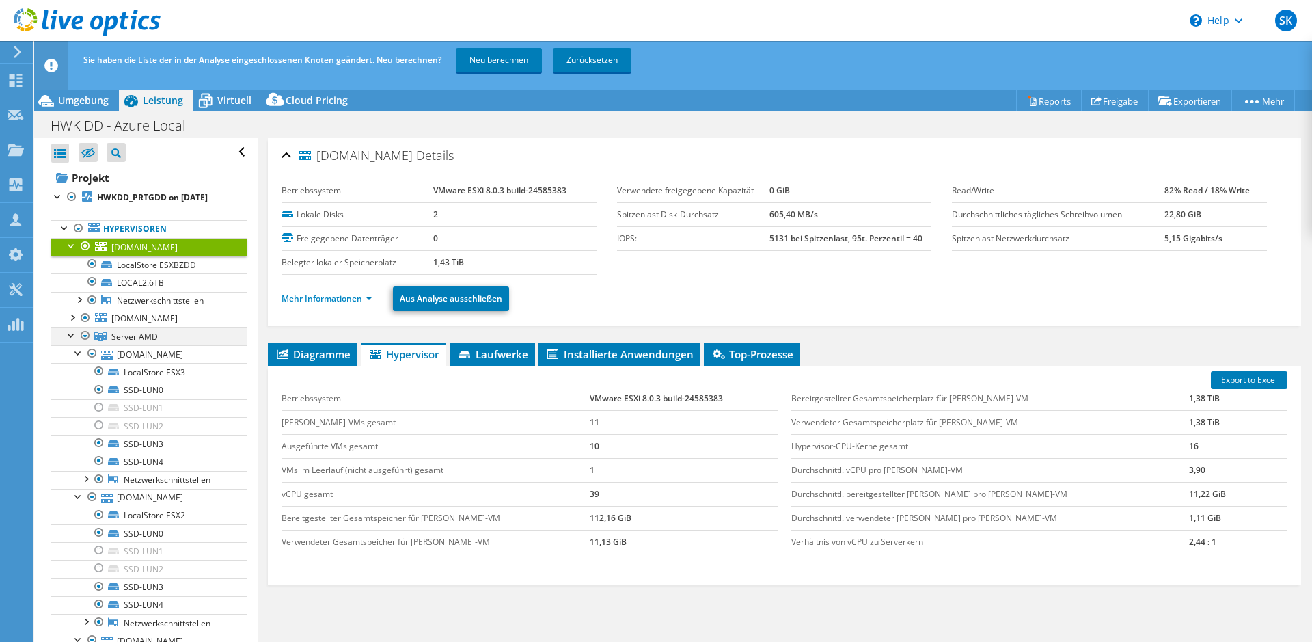
click at [70, 341] on div at bounding box center [72, 334] width 14 height 14
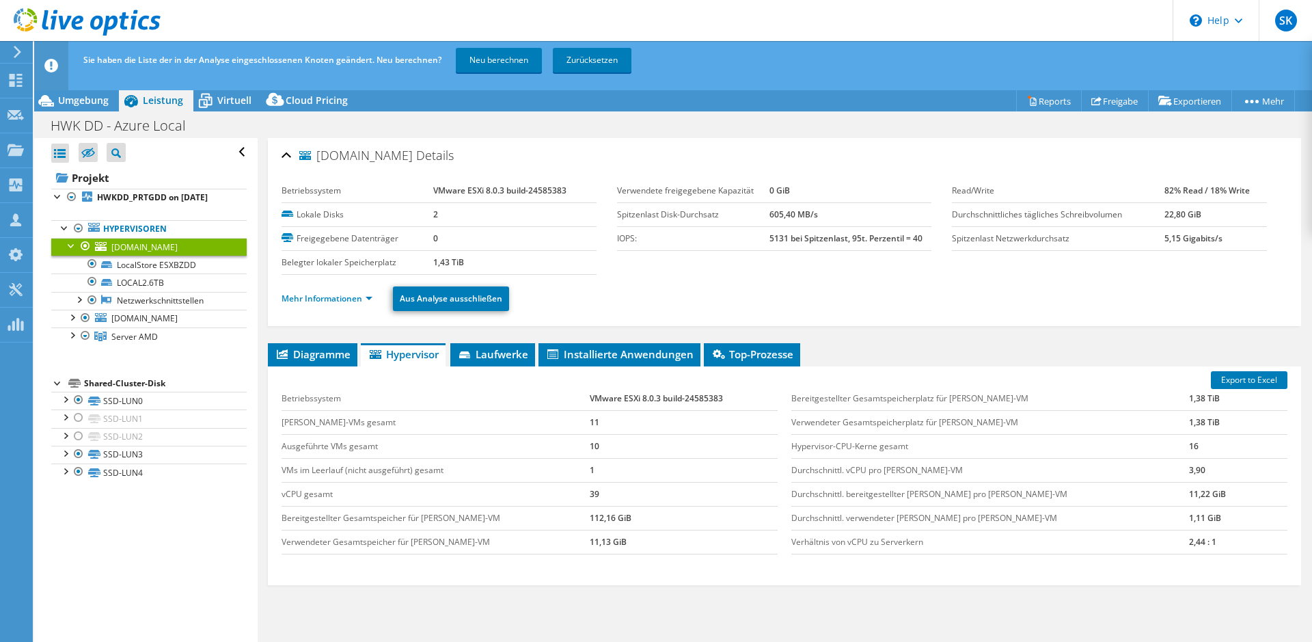
click at [71, 245] on div at bounding box center [72, 245] width 14 height 14
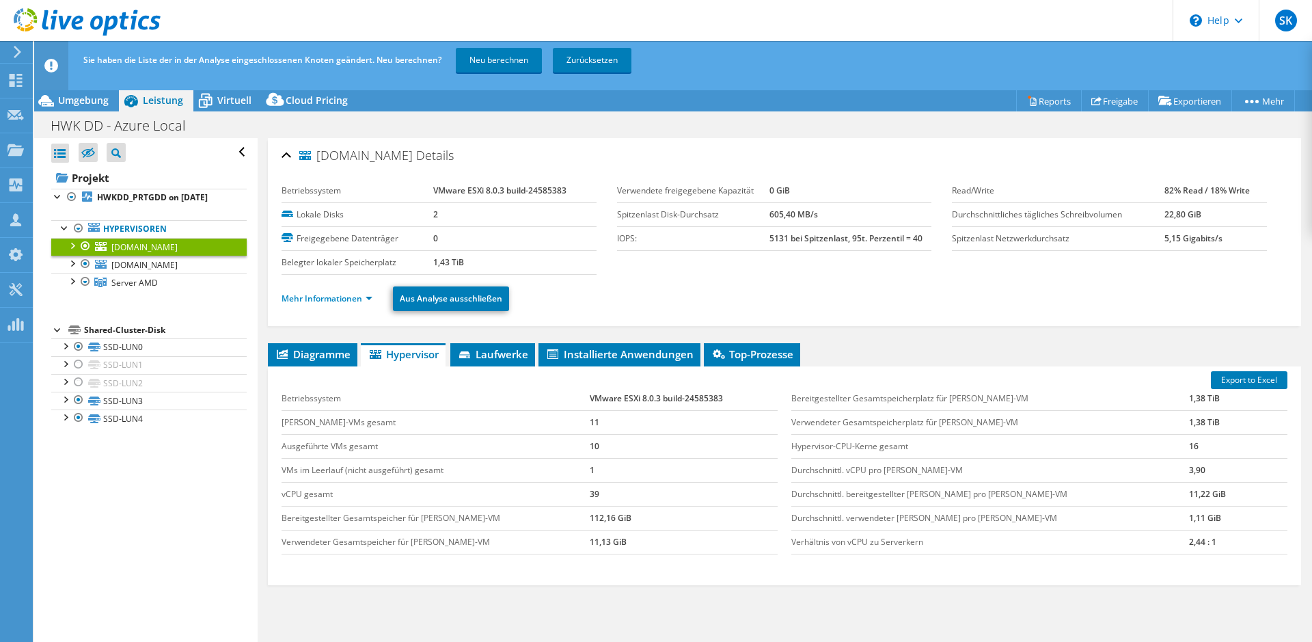
click at [85, 245] on div at bounding box center [86, 246] width 14 height 16
click at [85, 272] on div at bounding box center [86, 264] width 14 height 16
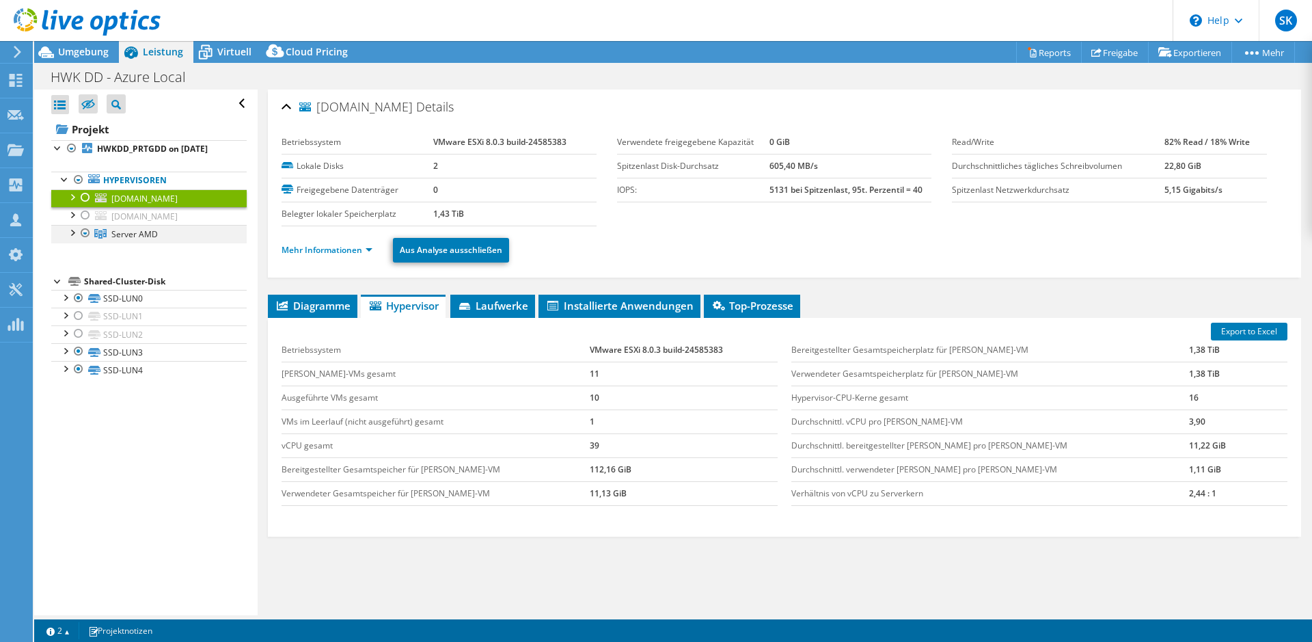
click at [71, 238] on div at bounding box center [72, 232] width 14 height 14
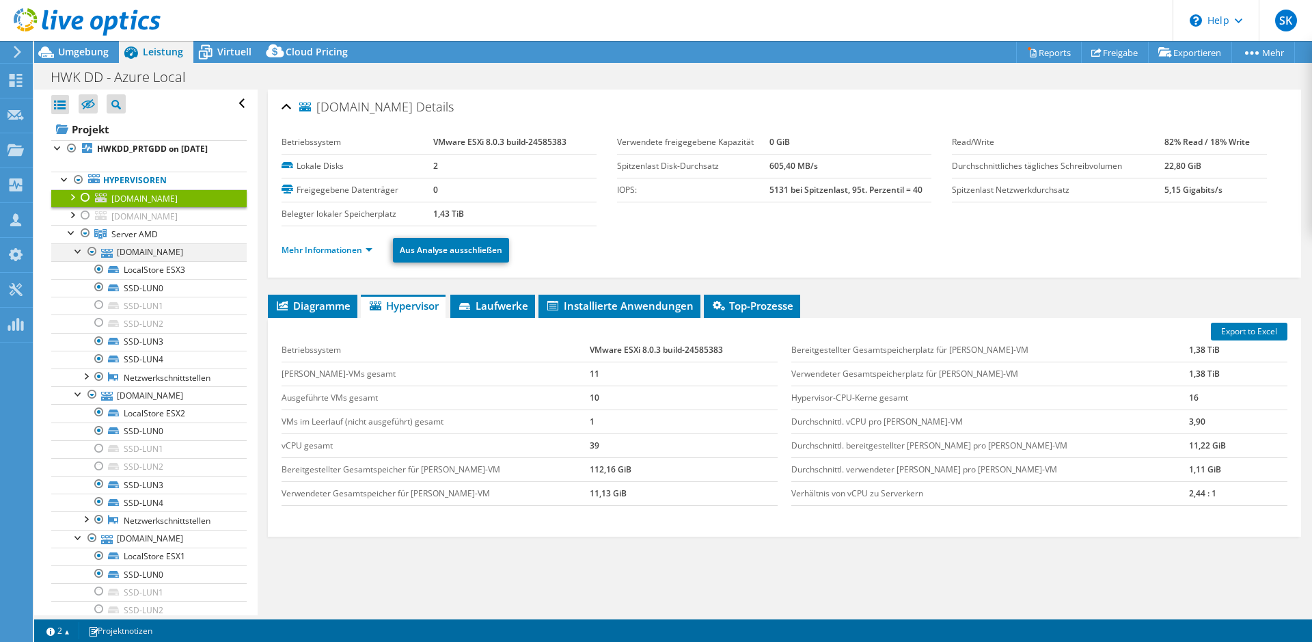
click at [77, 257] on div at bounding box center [79, 250] width 14 height 14
click at [74, 275] on div at bounding box center [79, 268] width 14 height 14
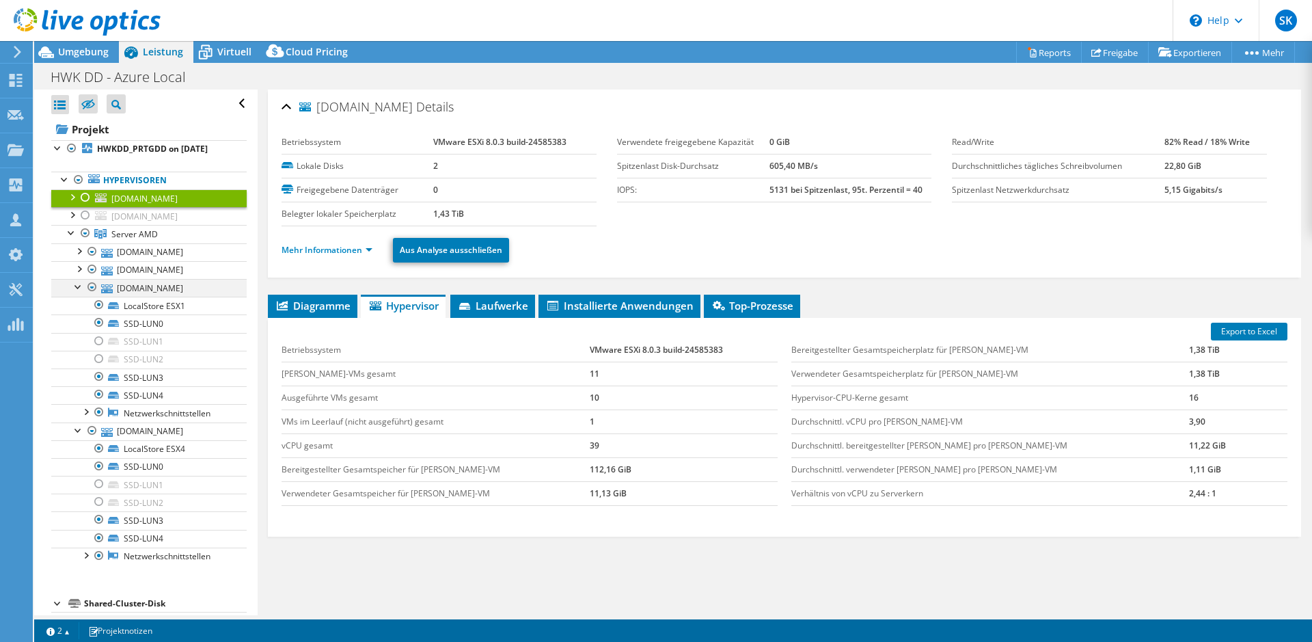
click at [75, 292] on div at bounding box center [79, 286] width 14 height 14
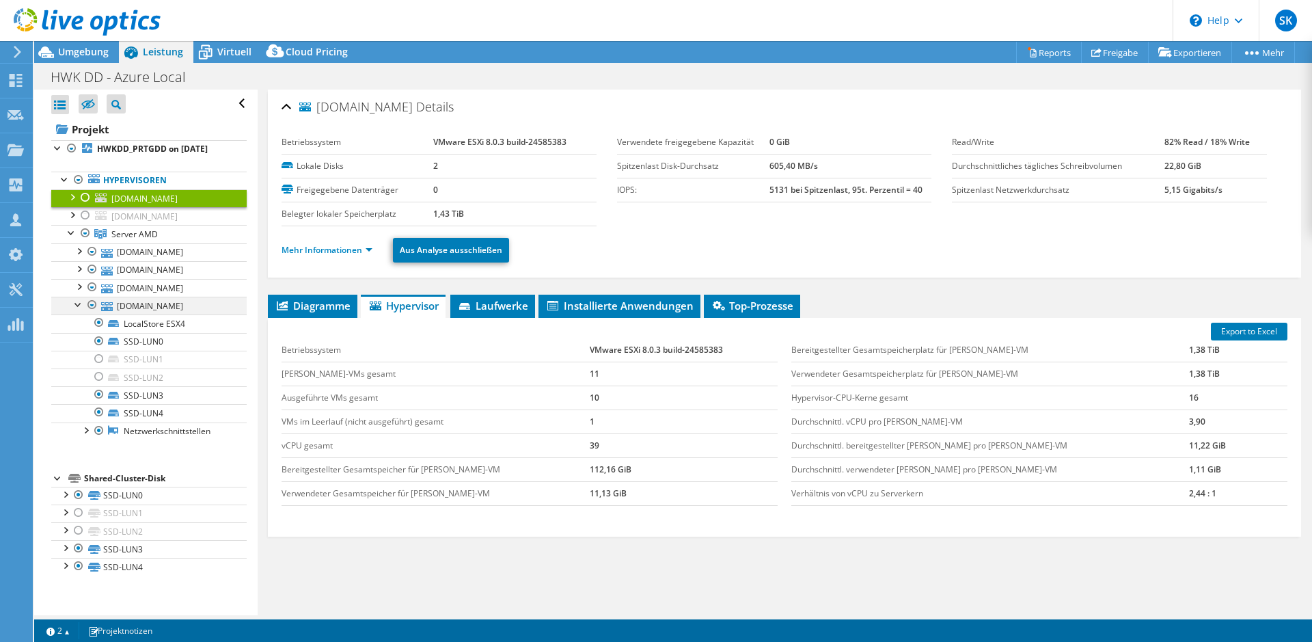
click at [77, 310] on div at bounding box center [79, 304] width 14 height 14
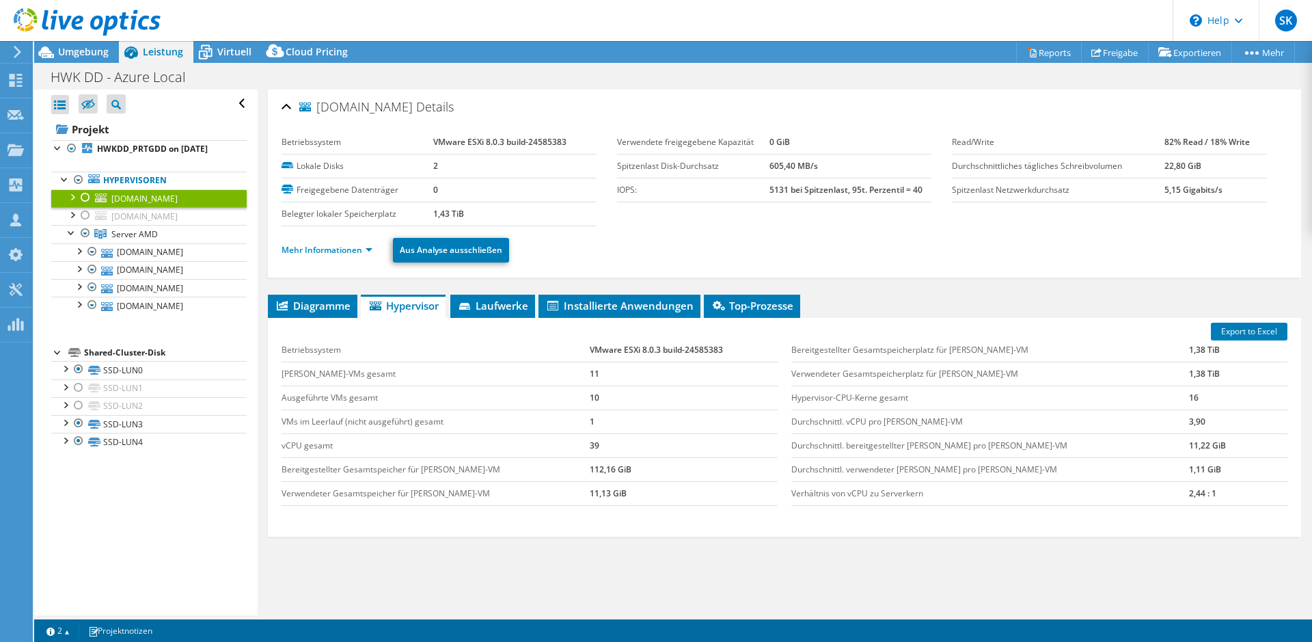
click at [245, 73] on div "HWK DD - Azure Local Drucken" at bounding box center [673, 76] width 1278 height 25
click at [156, 49] on span "Leistung" at bounding box center [163, 51] width 40 height 13
click at [85, 223] on div at bounding box center [86, 215] width 14 height 16
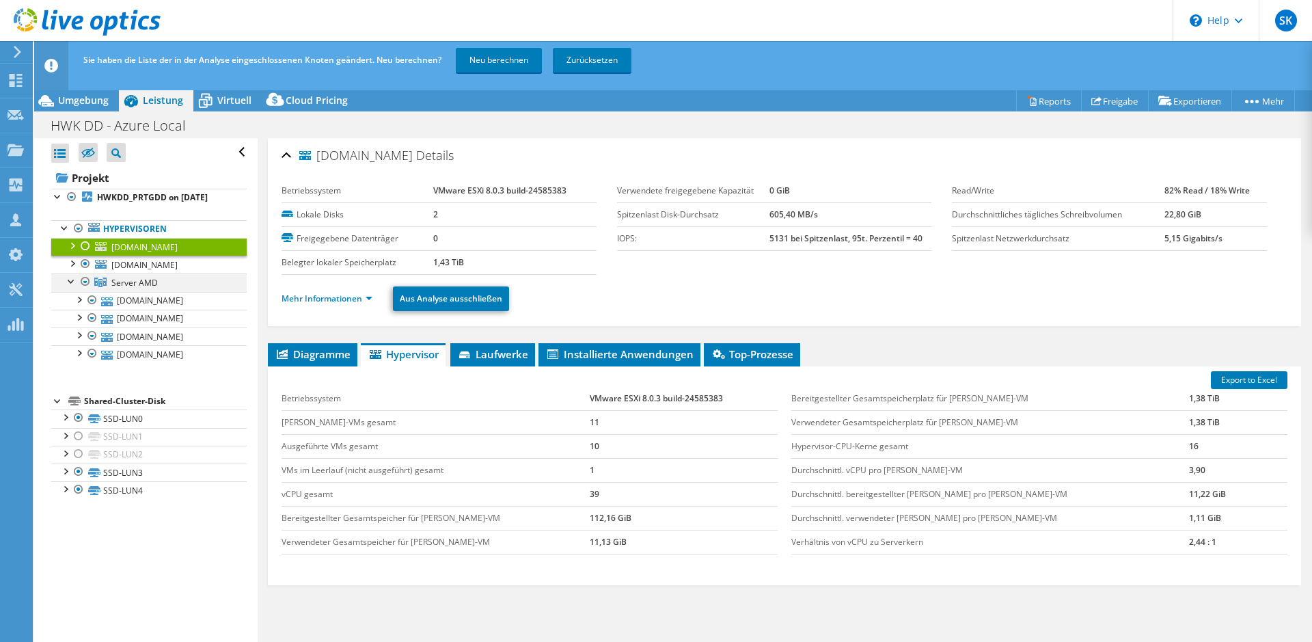
click at [83, 290] on div at bounding box center [86, 281] width 14 height 16
click at [86, 272] on div at bounding box center [86, 264] width 14 height 16
click at [55, 197] on div at bounding box center [58, 196] width 14 height 14
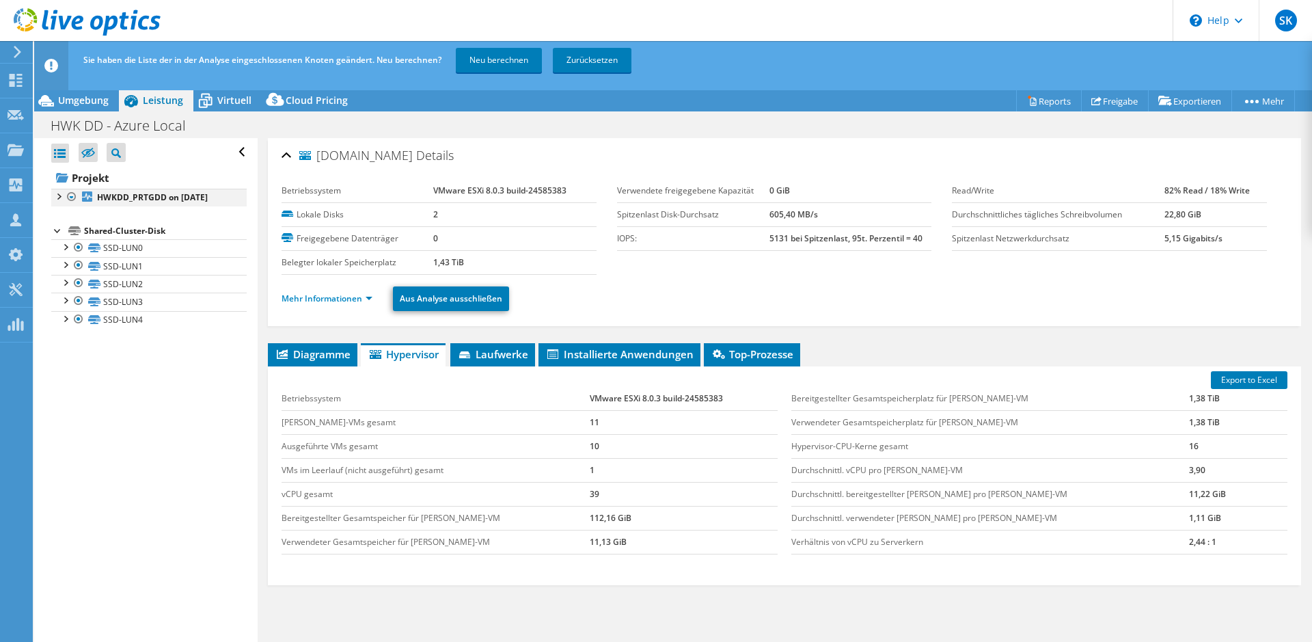
click at [56, 200] on div at bounding box center [58, 196] width 14 height 14
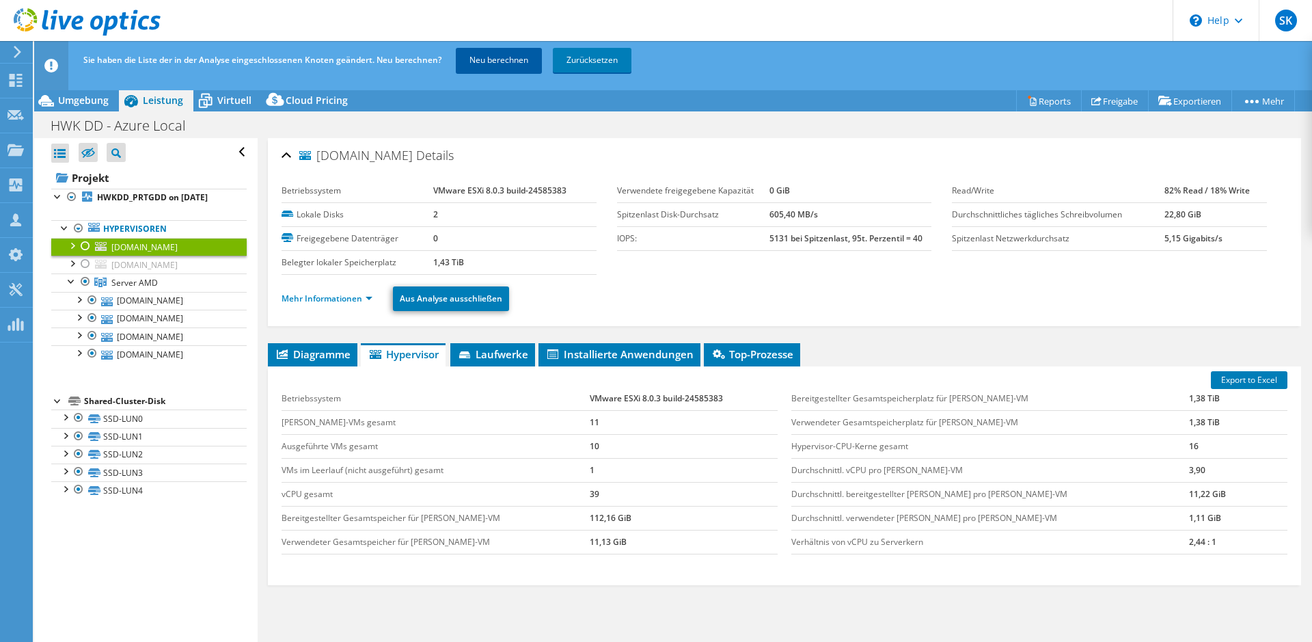
click at [489, 57] on link "Neu berechnen" at bounding box center [499, 60] width 86 height 25
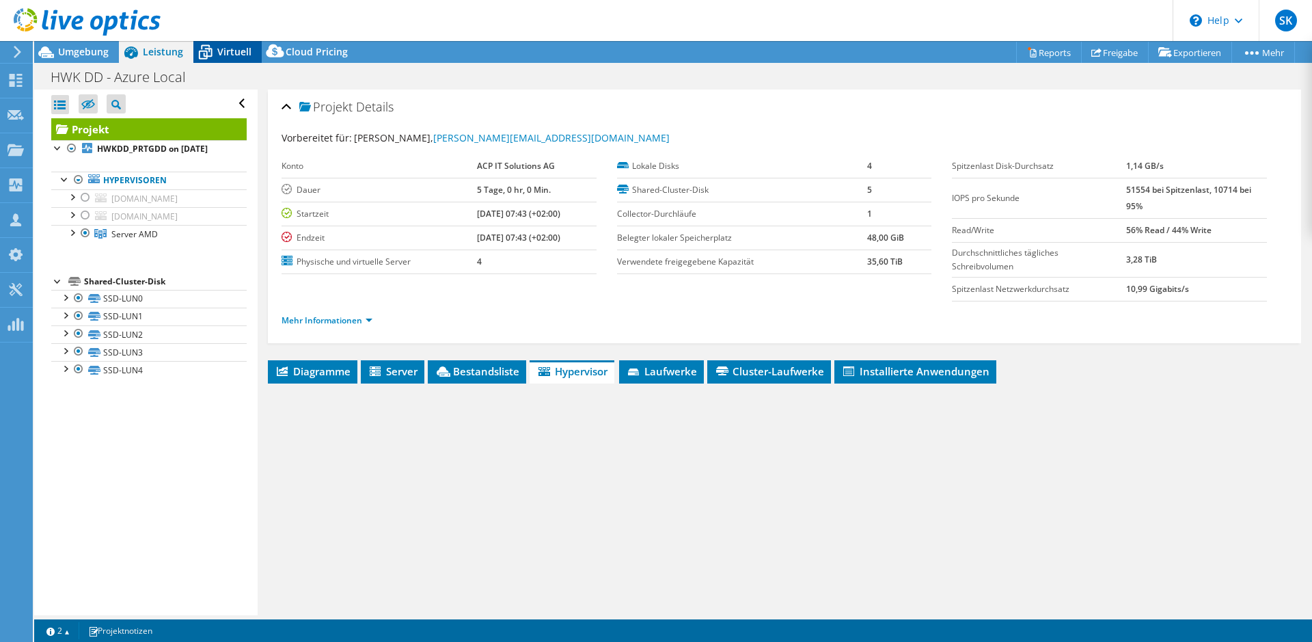
click at [230, 51] on span "Virtuell" at bounding box center [234, 51] width 34 height 13
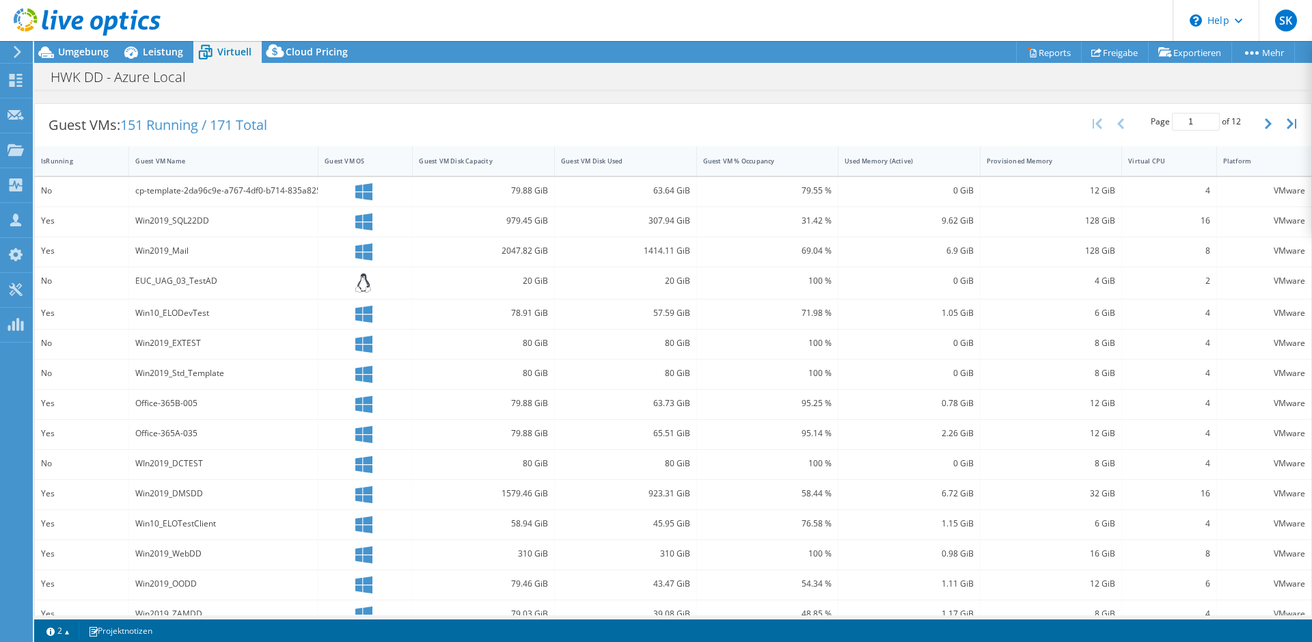
scroll to position [277, 0]
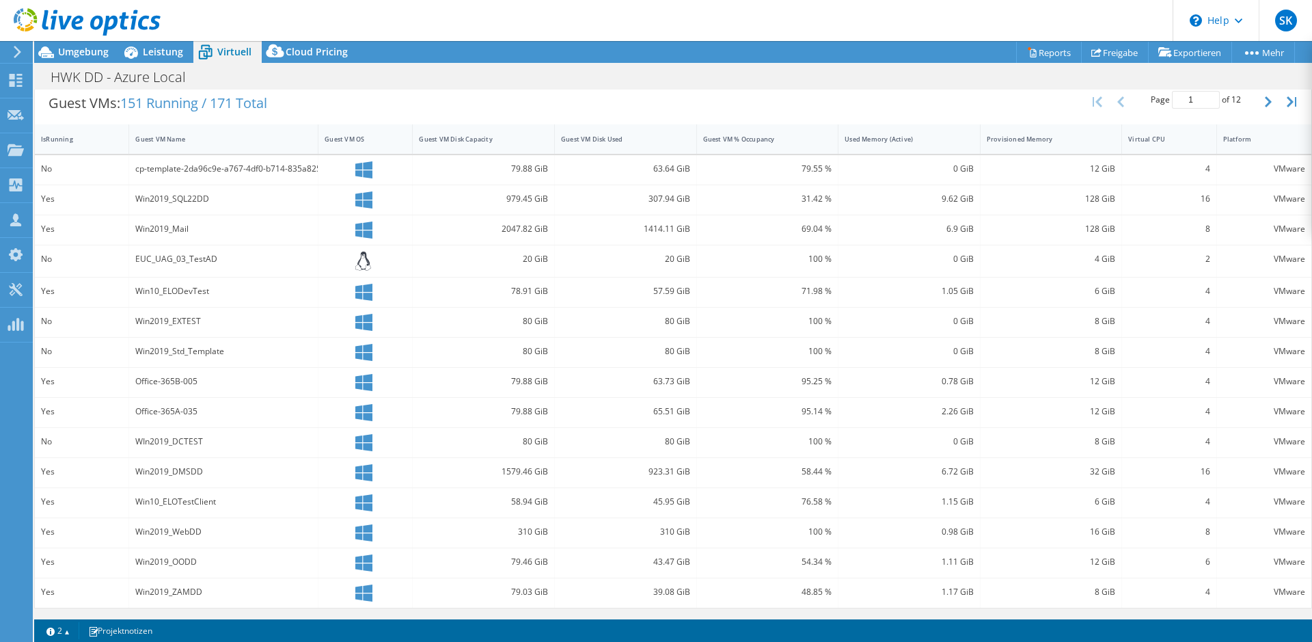
click at [159, 381] on div "Office-365B-005" at bounding box center [223, 381] width 176 height 15
click at [151, 318] on div "Win2019_EXTEST" at bounding box center [223, 321] width 176 height 15
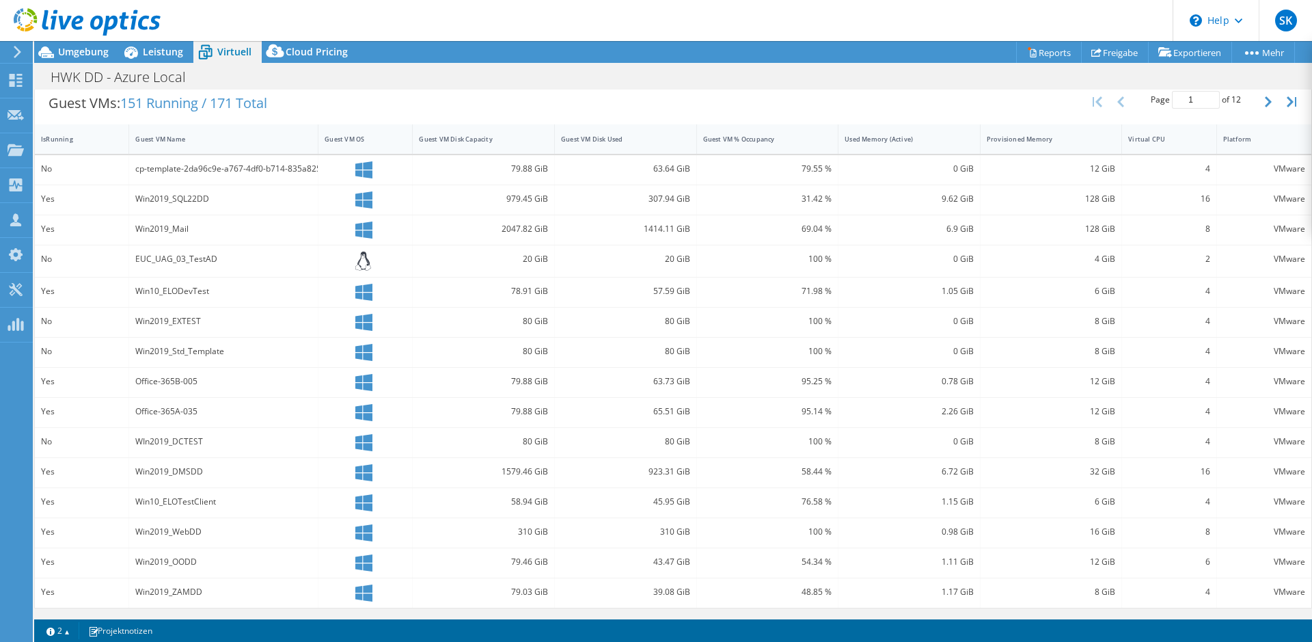
click at [151, 318] on div "Win2019_EXTEST" at bounding box center [223, 321] width 176 height 15
click at [165, 355] on div "Win2019_Std_Template" at bounding box center [223, 351] width 176 height 15
click at [163, 444] on div "WIn2019_DCTEST" at bounding box center [223, 441] width 176 height 15
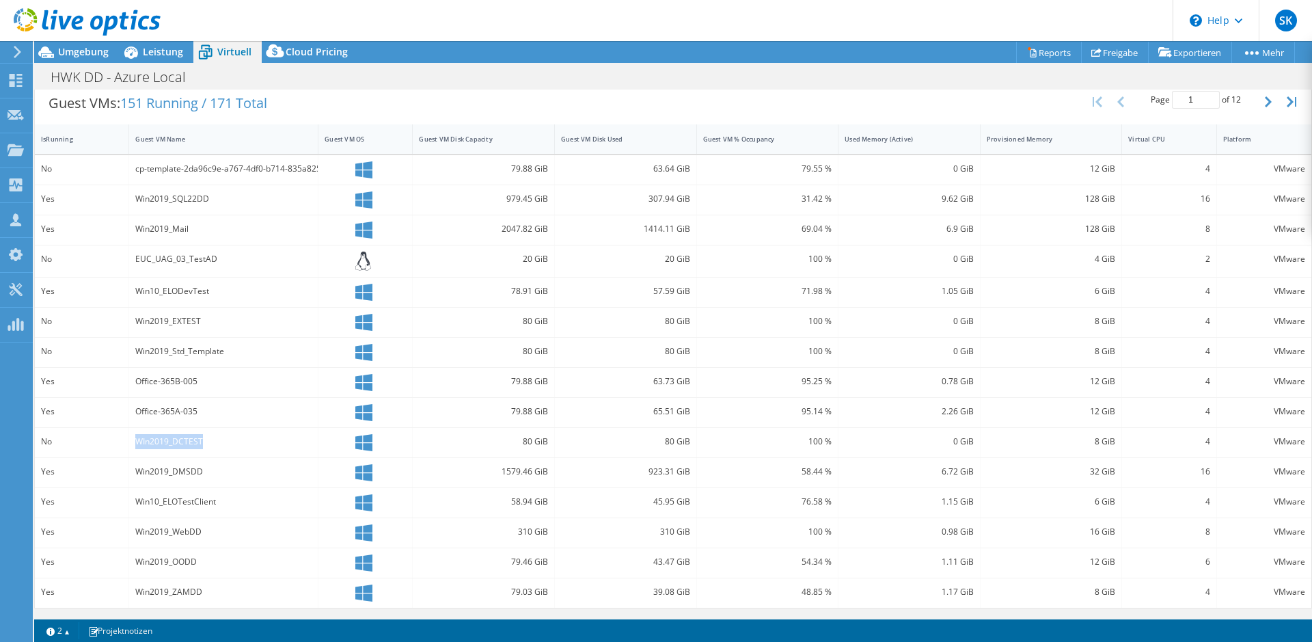
click at [163, 444] on div "WIn2019_DCTEST" at bounding box center [223, 441] width 176 height 15
click at [165, 465] on div "Win2019_DMSDD" at bounding box center [223, 471] width 176 height 15
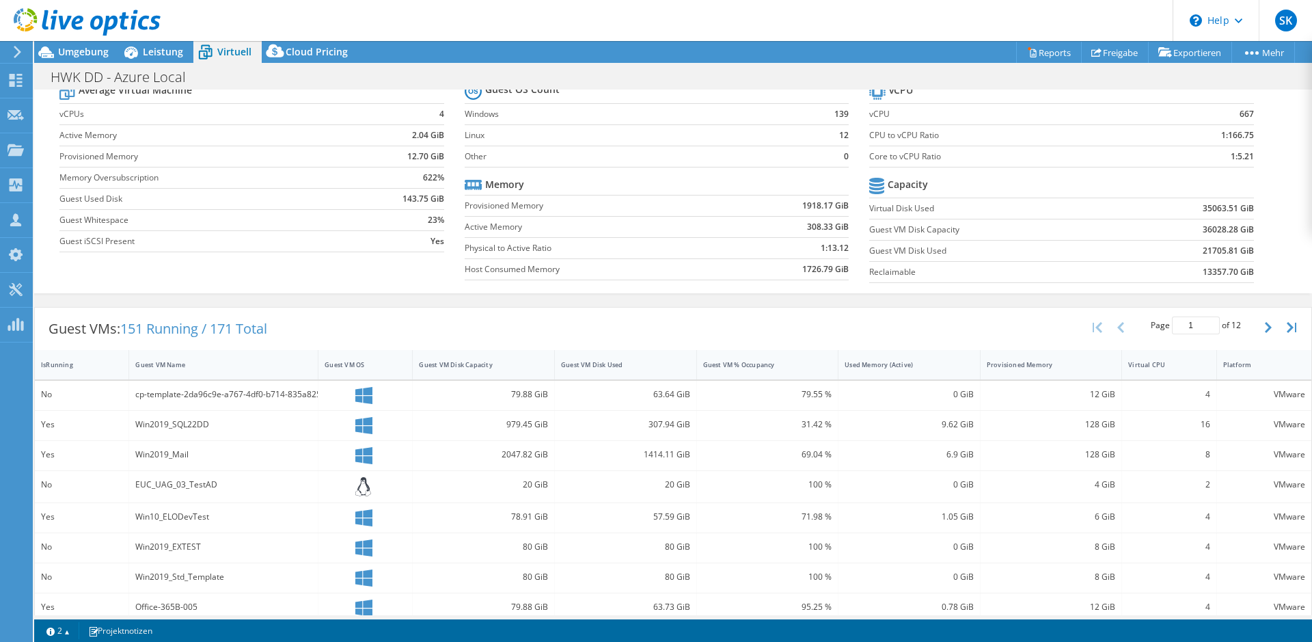
scroll to position [0, 0]
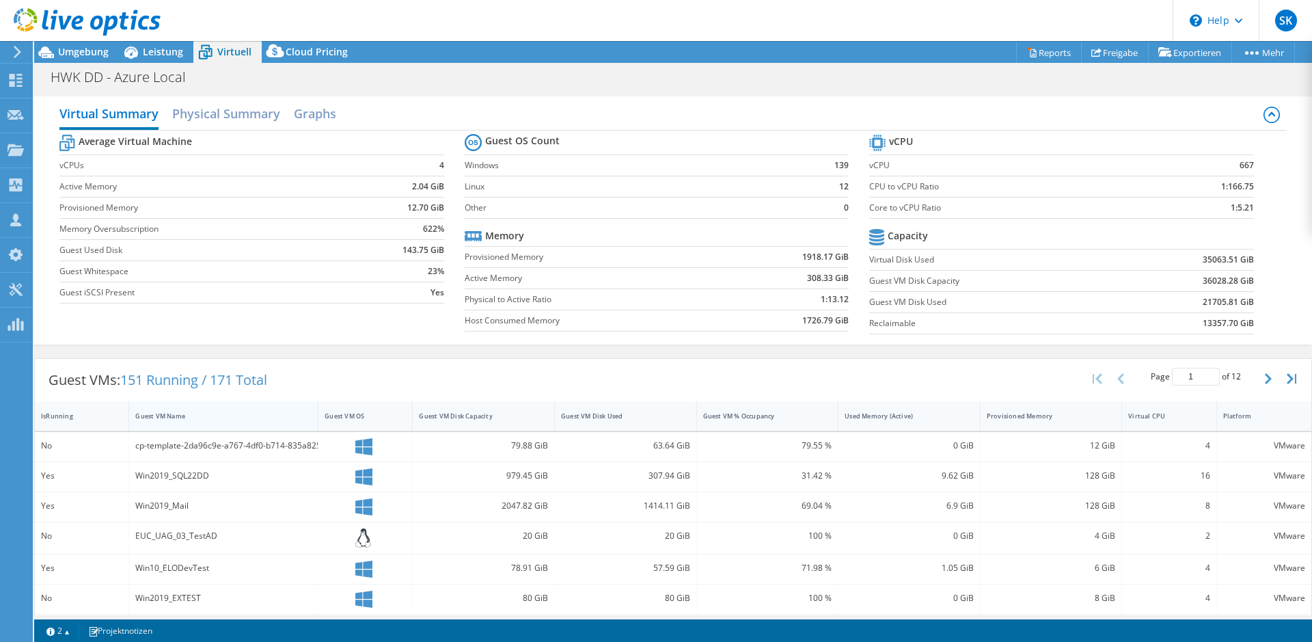
click at [220, 422] on div "Guest VM Name" at bounding box center [215, 415] width 172 height 21
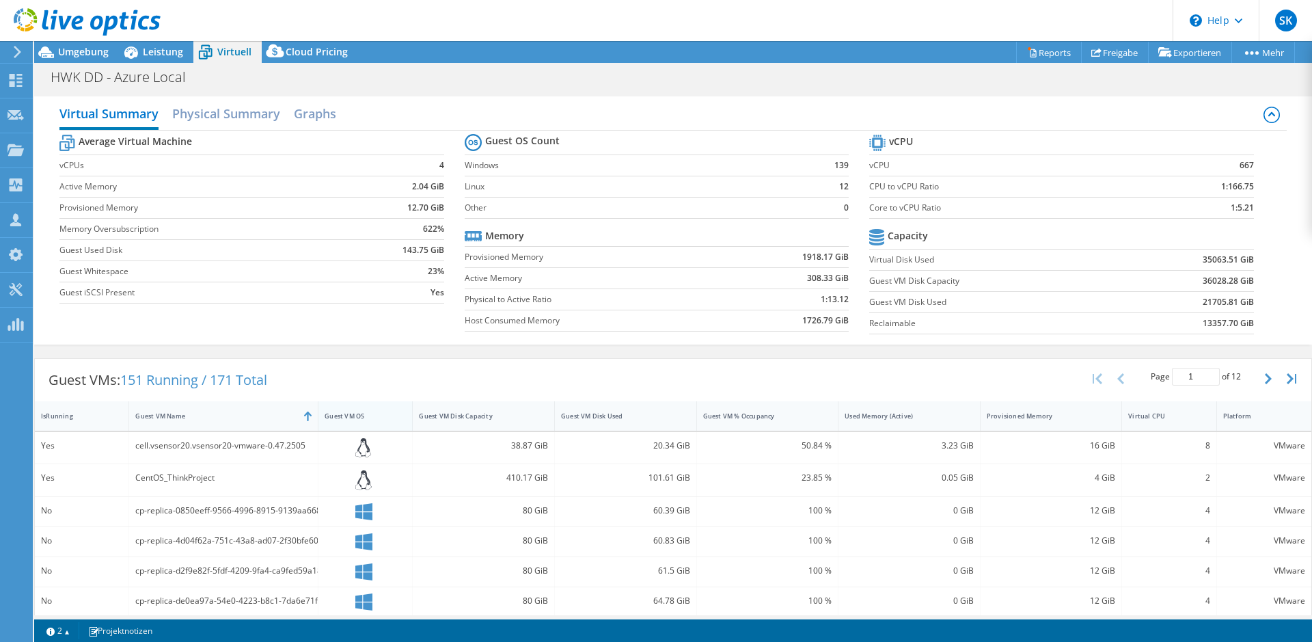
click at [341, 424] on div "Guest VM OS" at bounding box center [356, 415] width 77 height 21
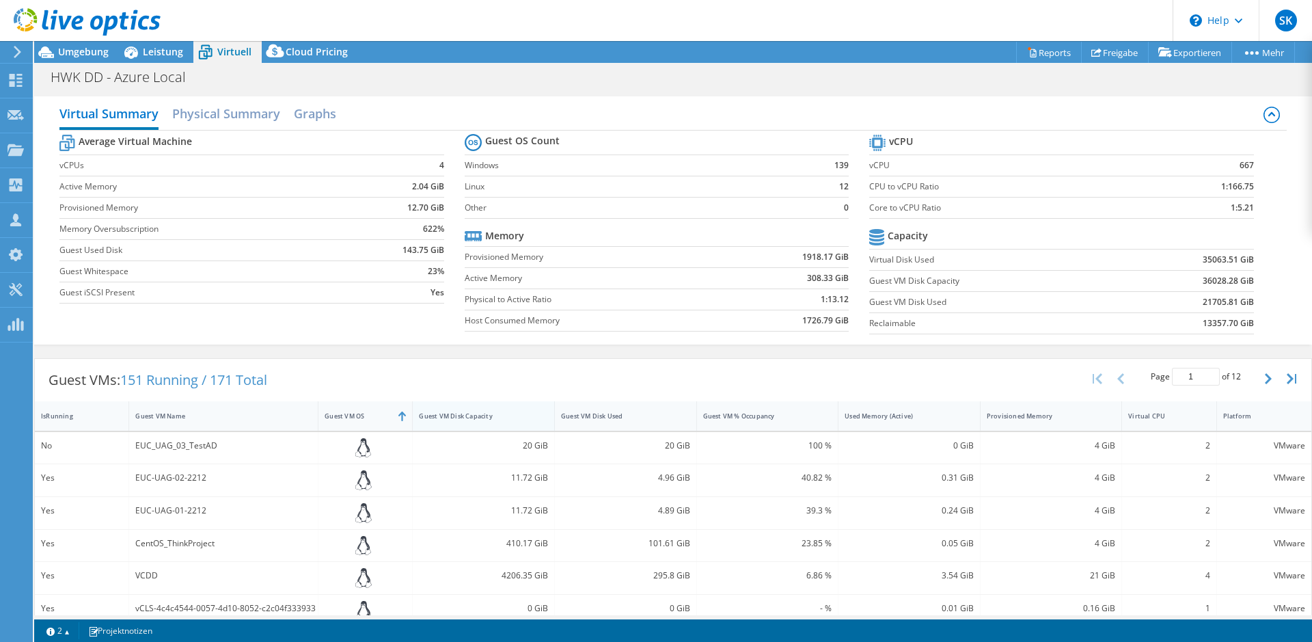
click at [436, 419] on div "Guest VM Disk Capacity" at bounding box center [475, 415] width 113 height 9
click at [77, 416] on div "IsRunning" at bounding box center [73, 415] width 65 height 9
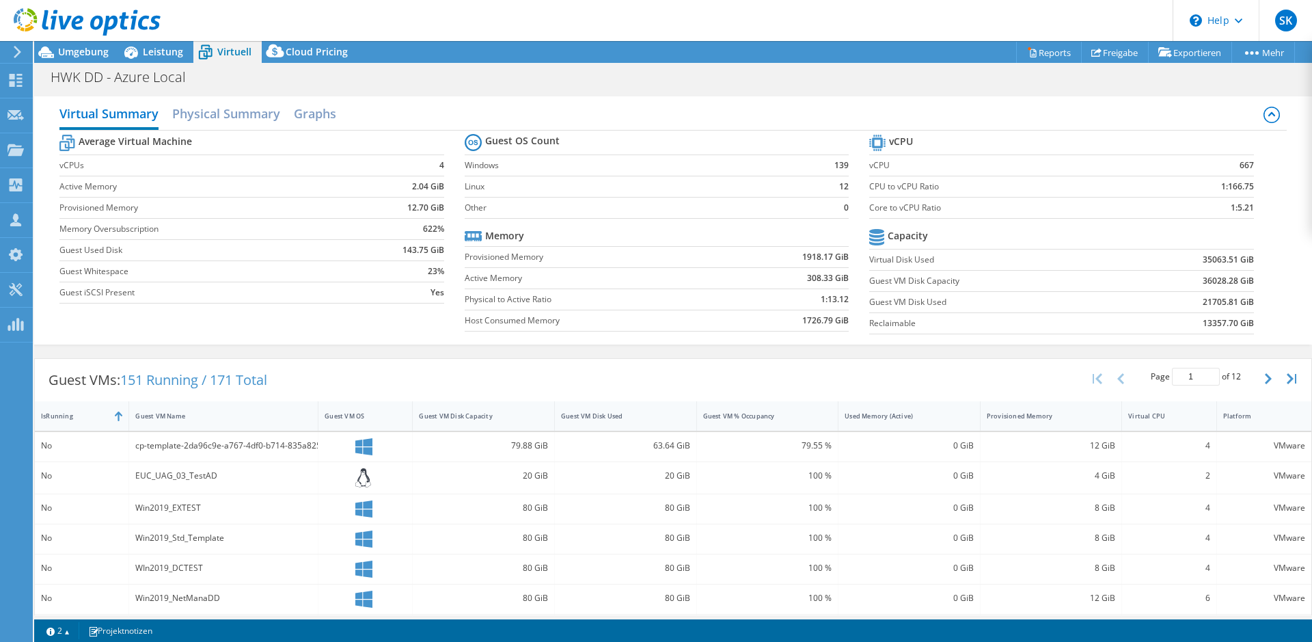
click at [446, 294] on section "Average Virtual Machine vCPUs 4 Active Memory 2.04 GiB Provisioned Memory 12.70…" at bounding box center [261, 220] width 405 height 179
click at [143, 54] on span "Leistung" at bounding box center [163, 51] width 40 height 13
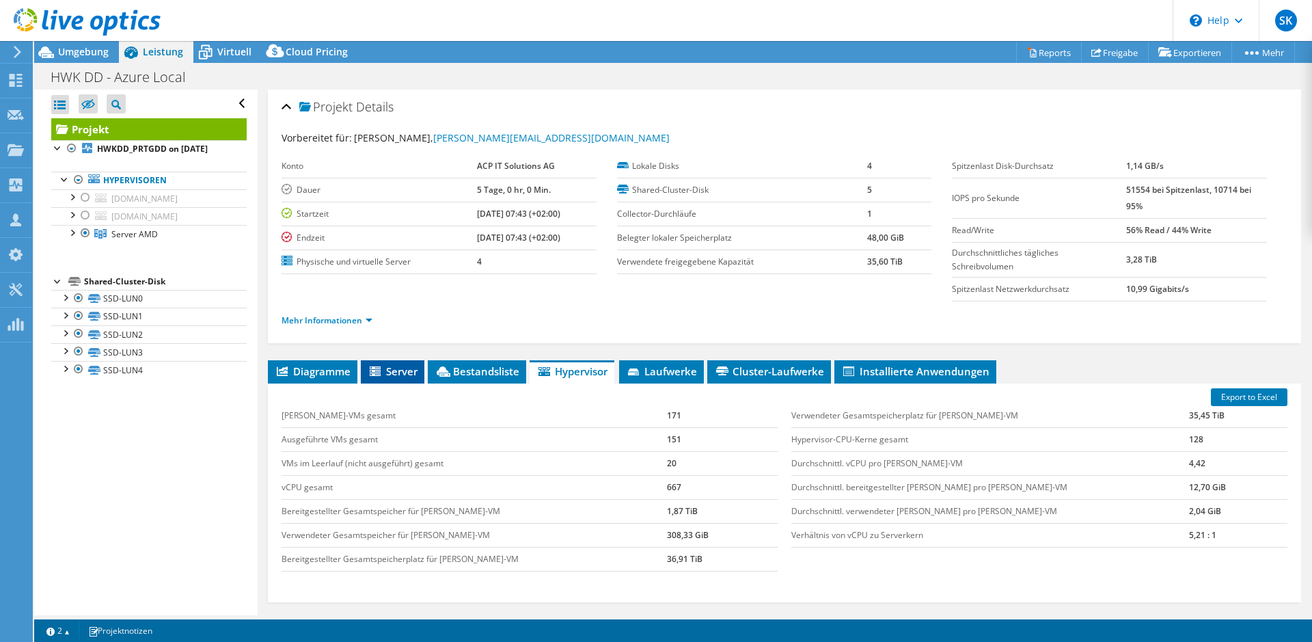
click at [383, 363] on li "Server" at bounding box center [393, 371] width 64 height 23
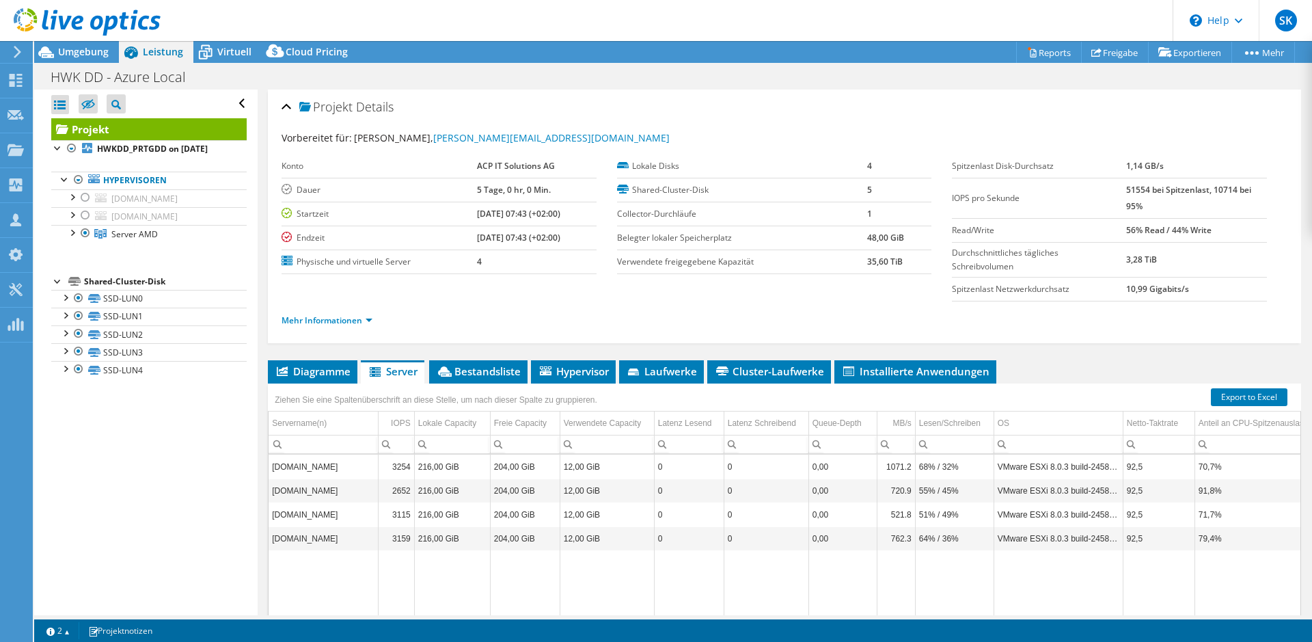
click at [411, 368] on span "Server" at bounding box center [393, 371] width 50 height 14
click at [455, 372] on span "Bestandsliste" at bounding box center [478, 371] width 85 height 14
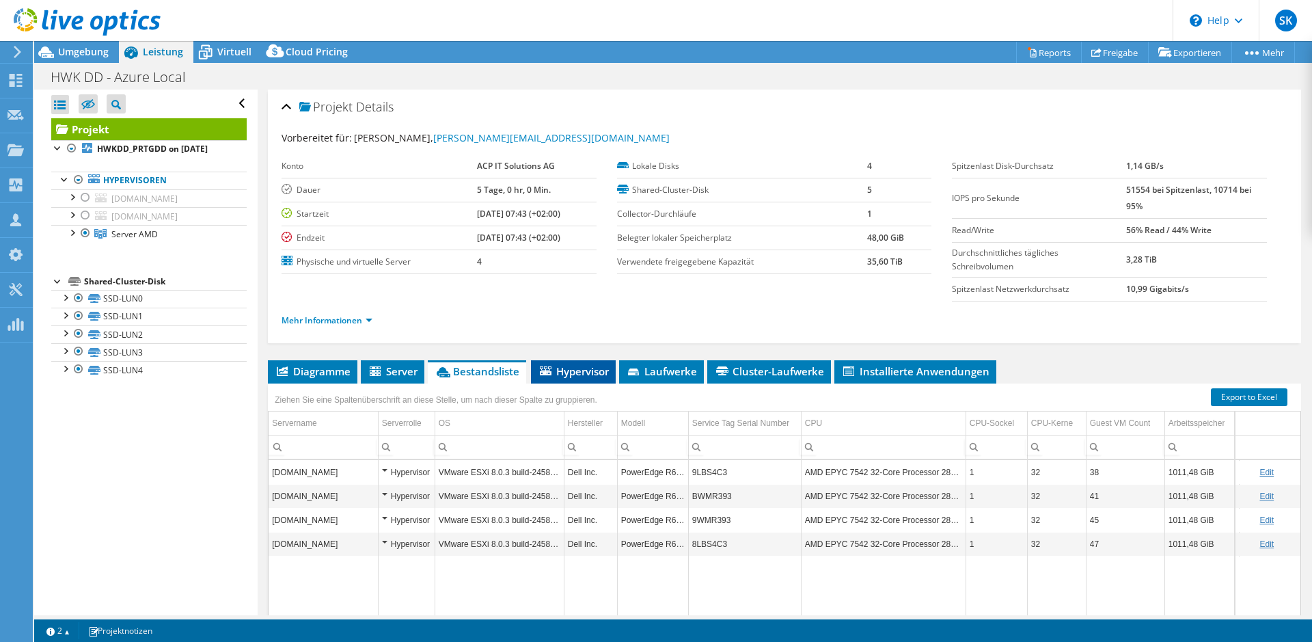
click at [569, 362] on li "Hypervisor" at bounding box center [573, 371] width 85 height 23
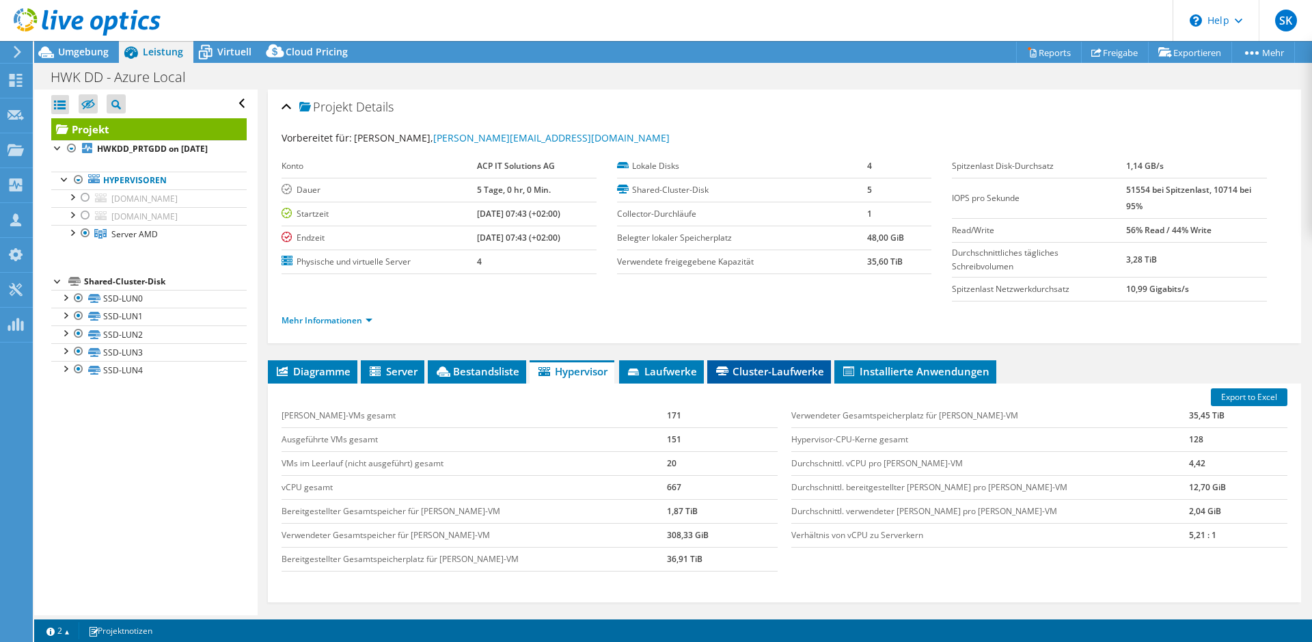
click at [757, 371] on span "Cluster-Laufwerke" at bounding box center [769, 371] width 110 height 14
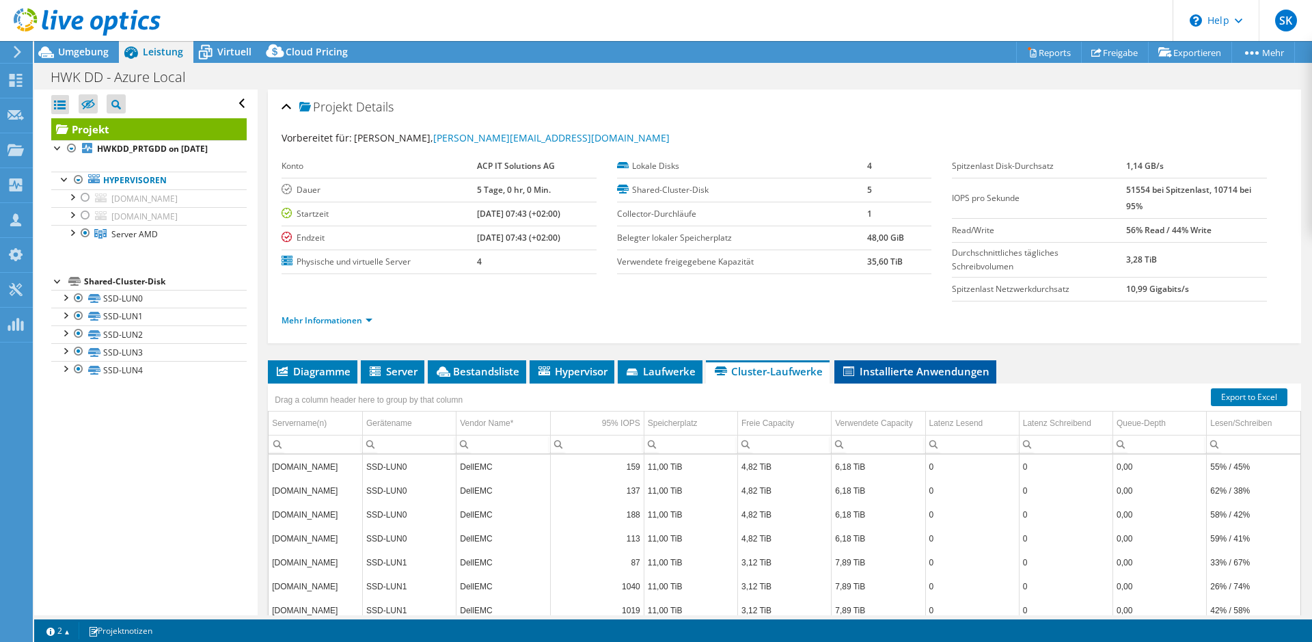
click at [843, 368] on span "Installierte Anwendungen" at bounding box center [915, 371] width 148 height 14
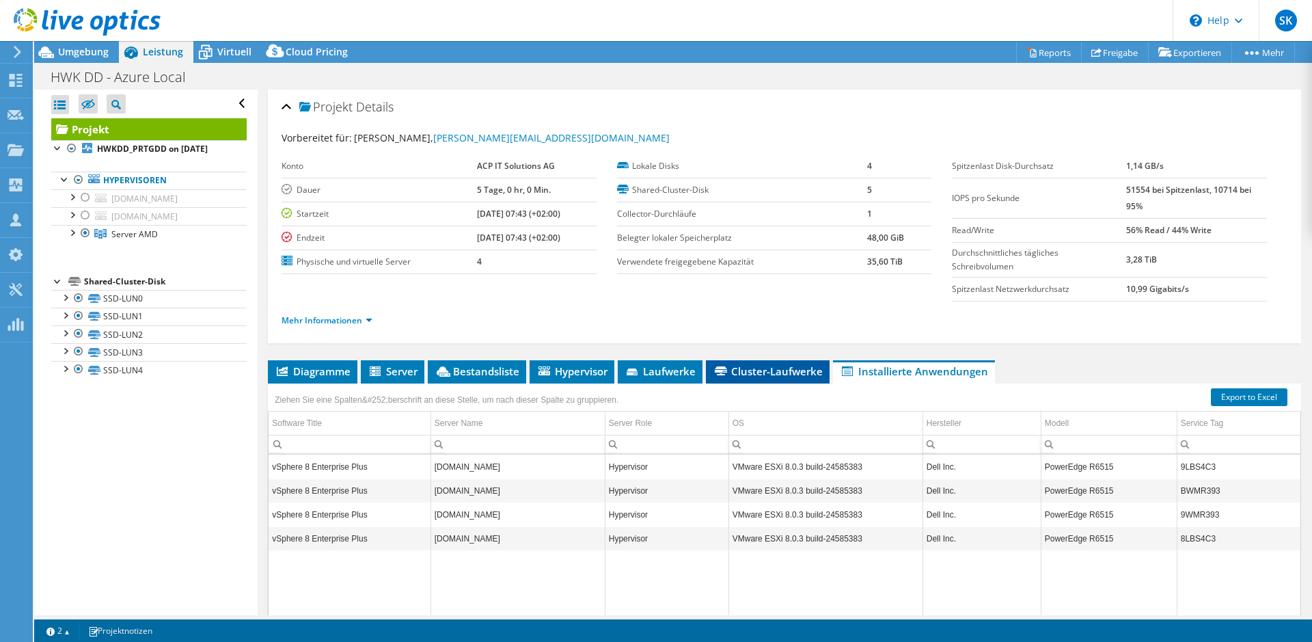
click at [764, 368] on span "Cluster-Laufwerke" at bounding box center [768, 371] width 110 height 14
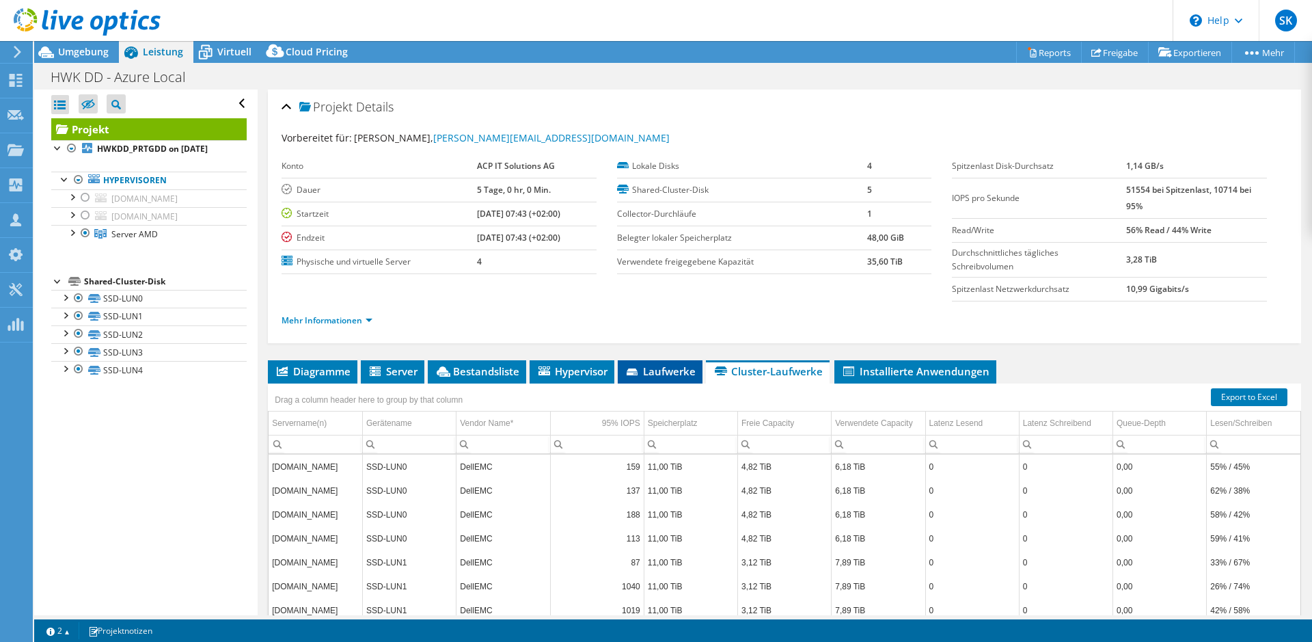
click at [650, 368] on span "Laufwerke" at bounding box center [660, 371] width 71 height 14
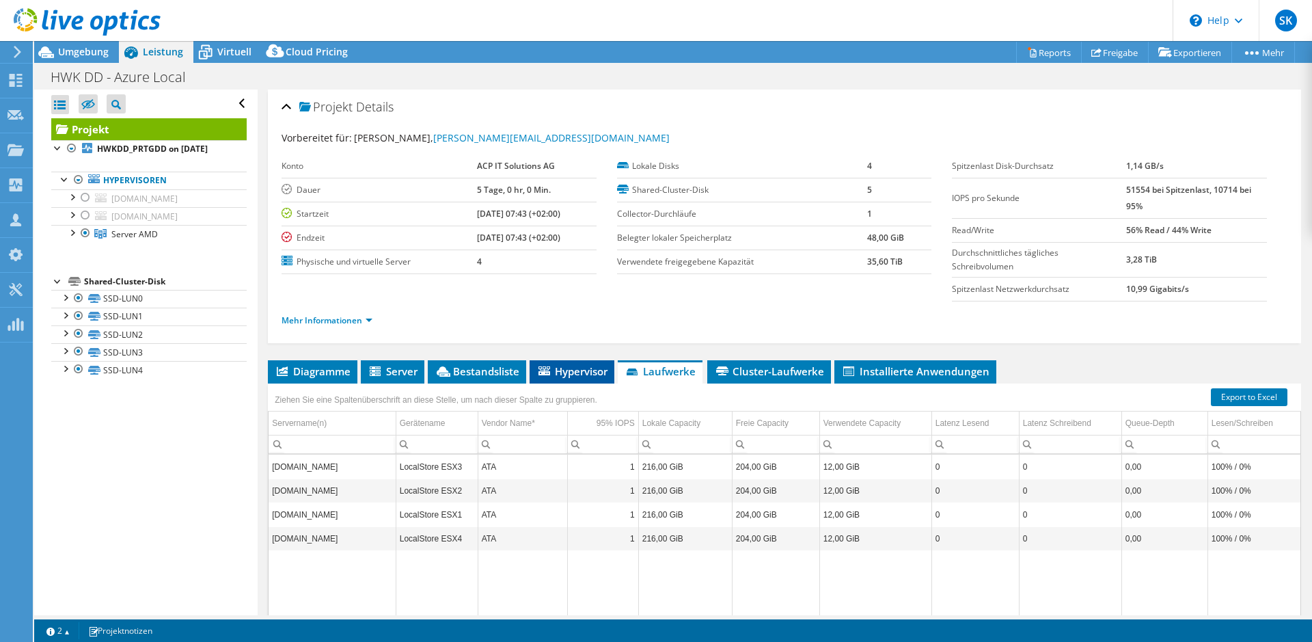
click at [578, 367] on span "Hypervisor" at bounding box center [571, 371] width 71 height 14
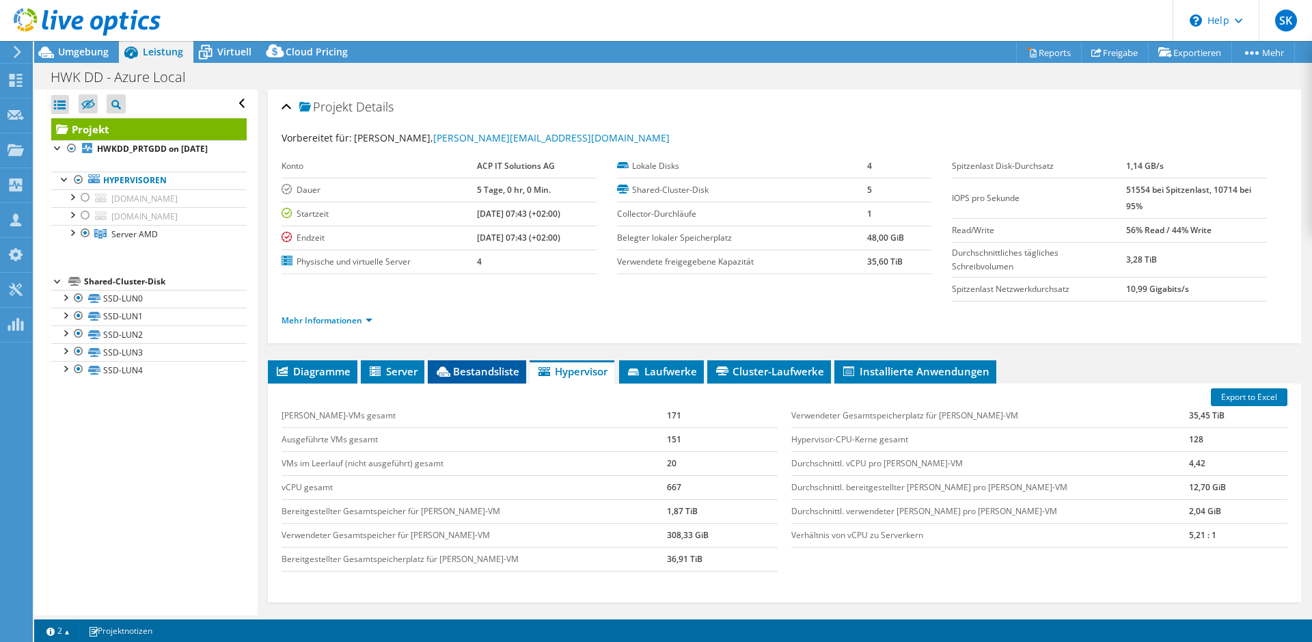
click at [470, 371] on span "Bestandsliste" at bounding box center [477, 371] width 85 height 14
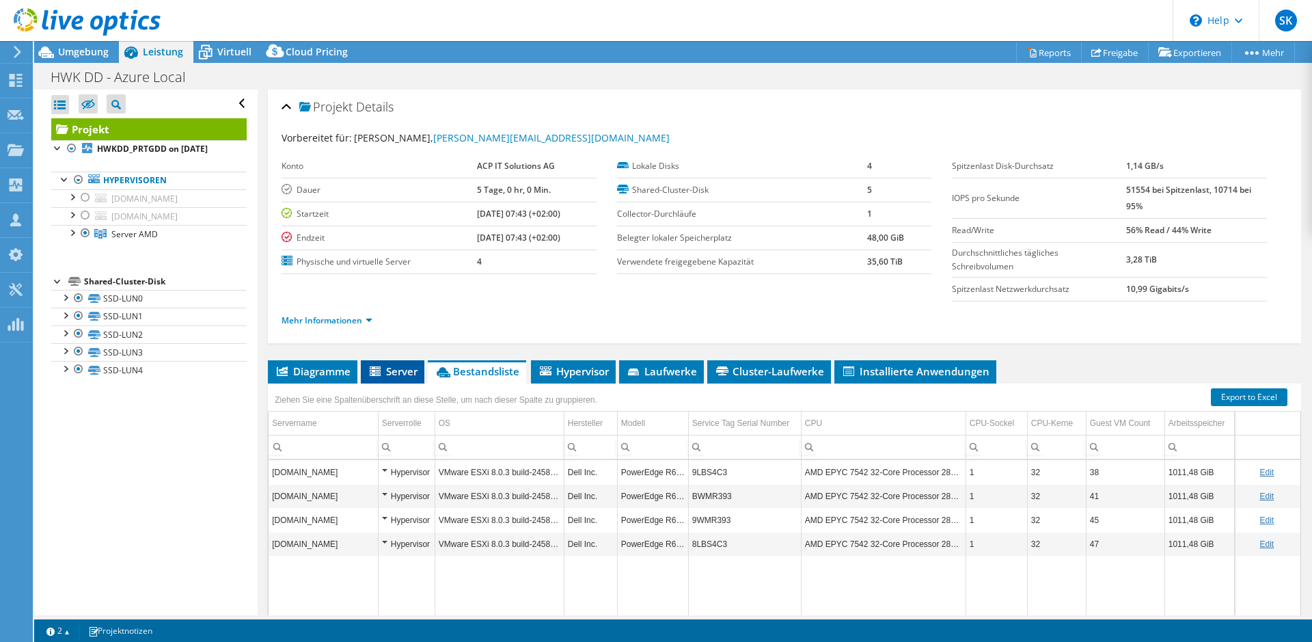
click at [371, 373] on icon at bounding box center [375, 371] width 11 height 10
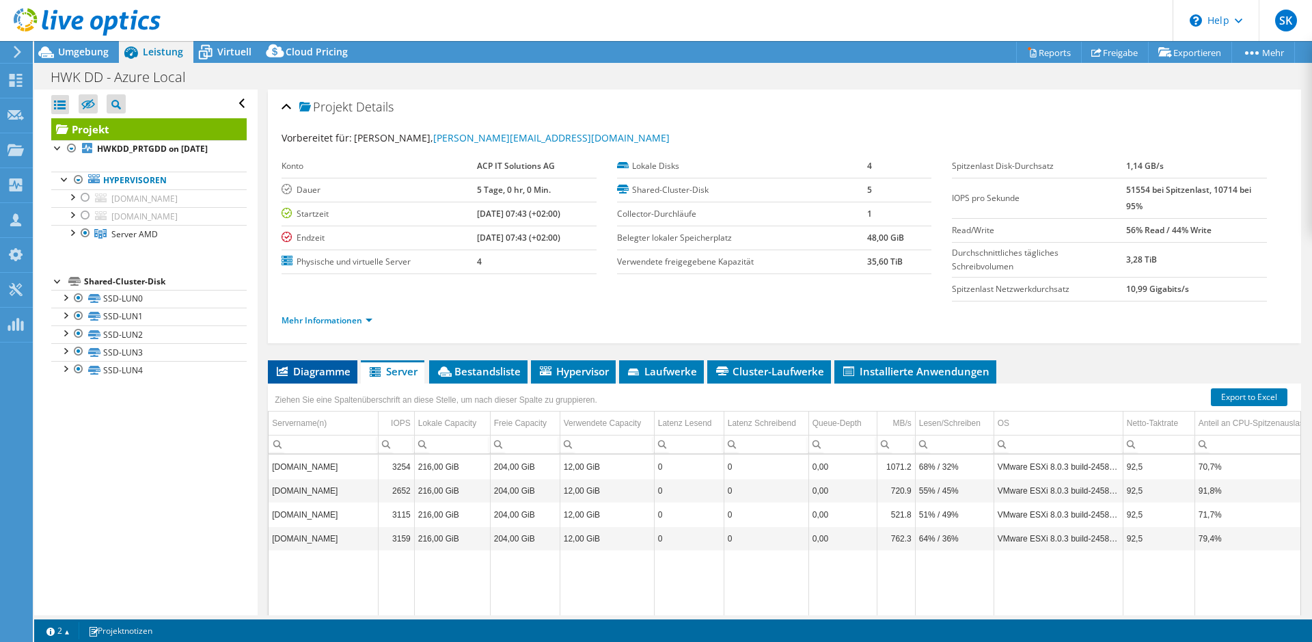
click at [305, 372] on span "Diagramme" at bounding box center [313, 371] width 76 height 14
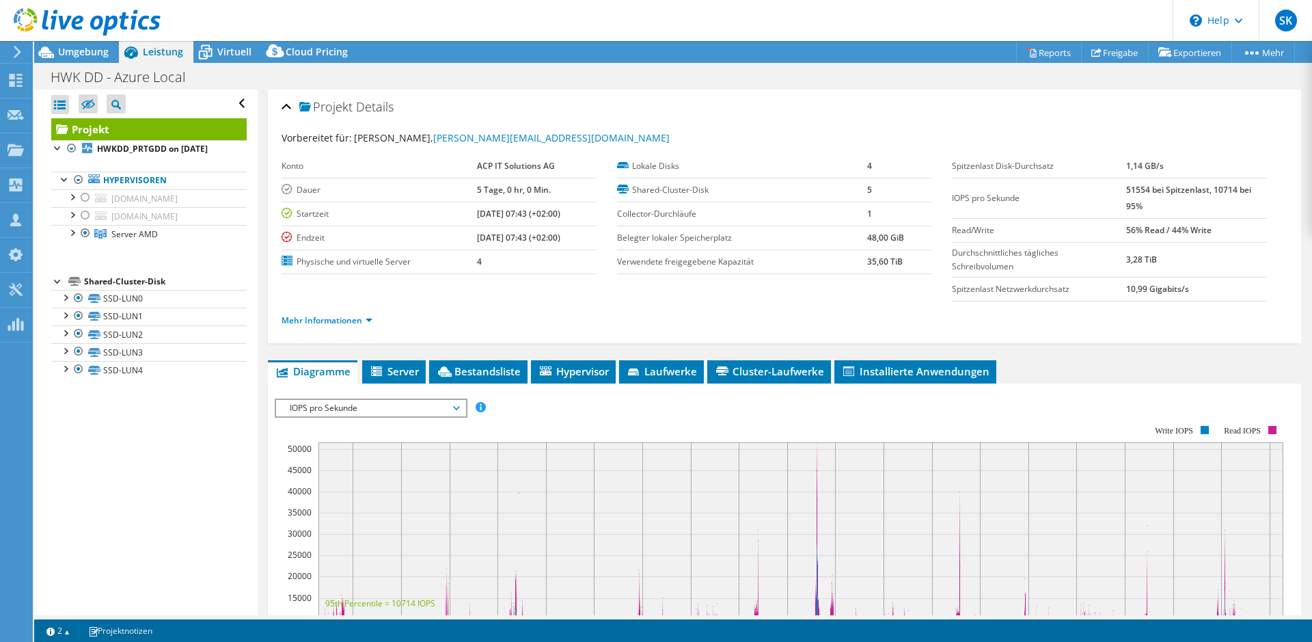
click at [346, 396] on div "IOPS pro Sekunde Disk-Durchsatz IO-Size Latenz Queue-Depth CPU-Prozentwert Arbe…" at bounding box center [785, 629] width 1020 height 474
click at [349, 403] on span "IOPS pro Sekunde" at bounding box center [371, 408] width 176 height 16
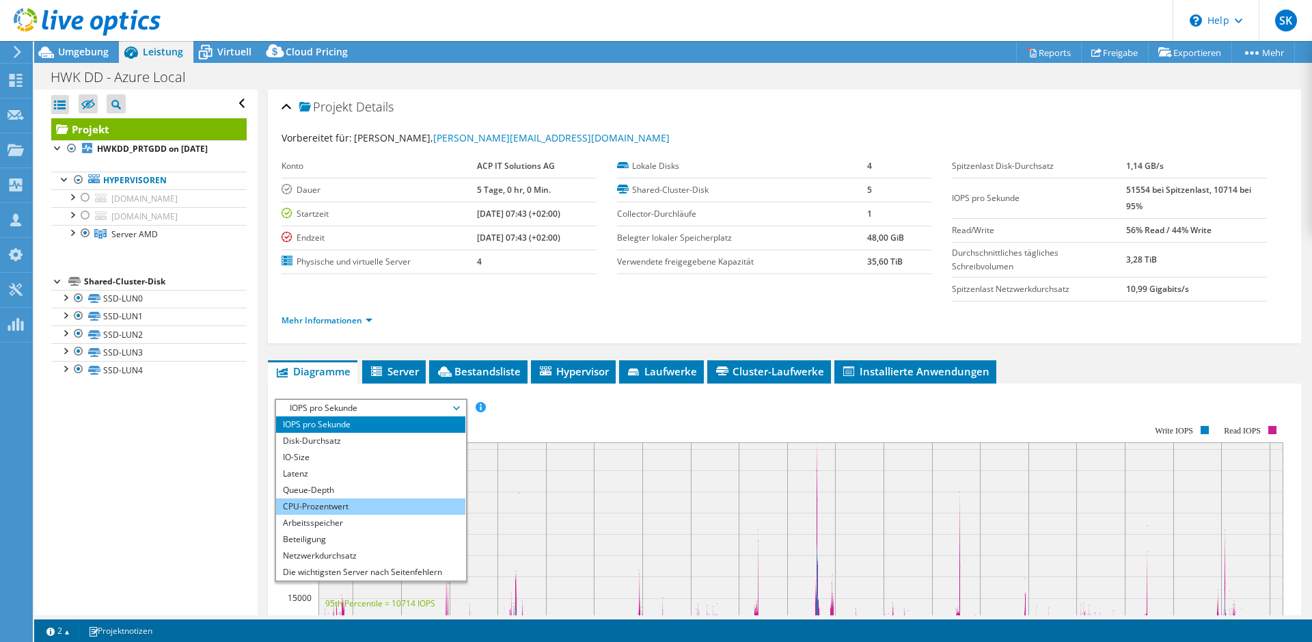
click at [371, 510] on li "CPU-Prozentwert" at bounding box center [370, 506] width 189 height 16
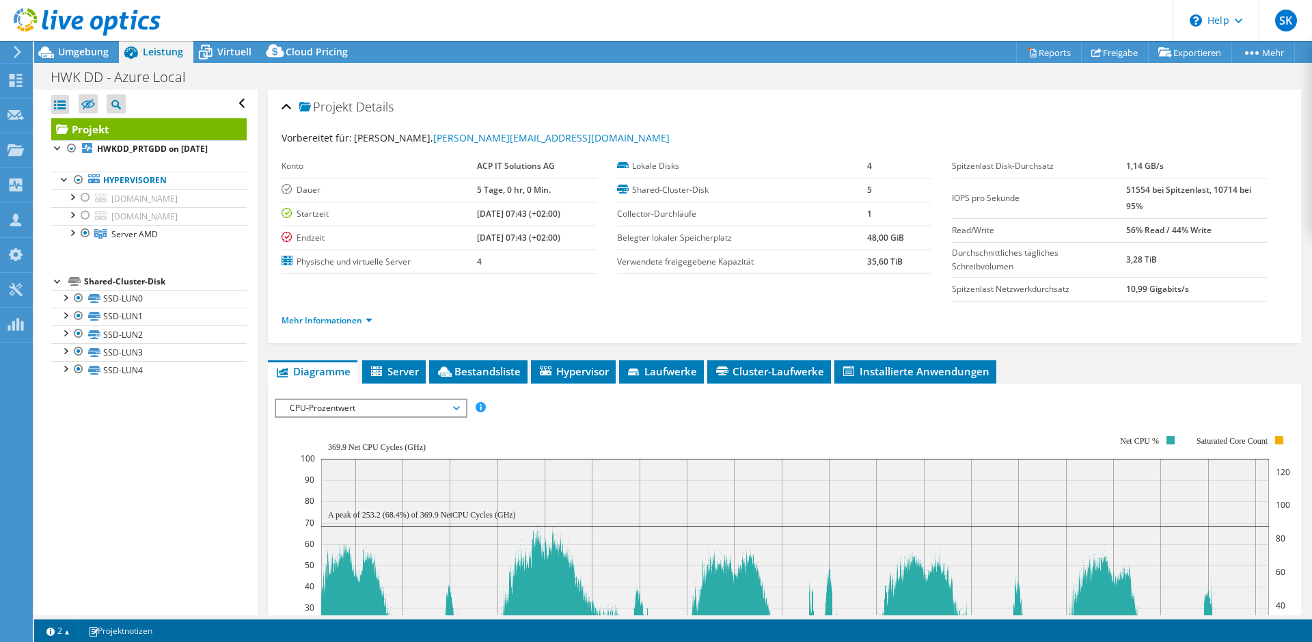
scroll to position [139, 0]
